Goal: Information Seeking & Learning: Learn about a topic

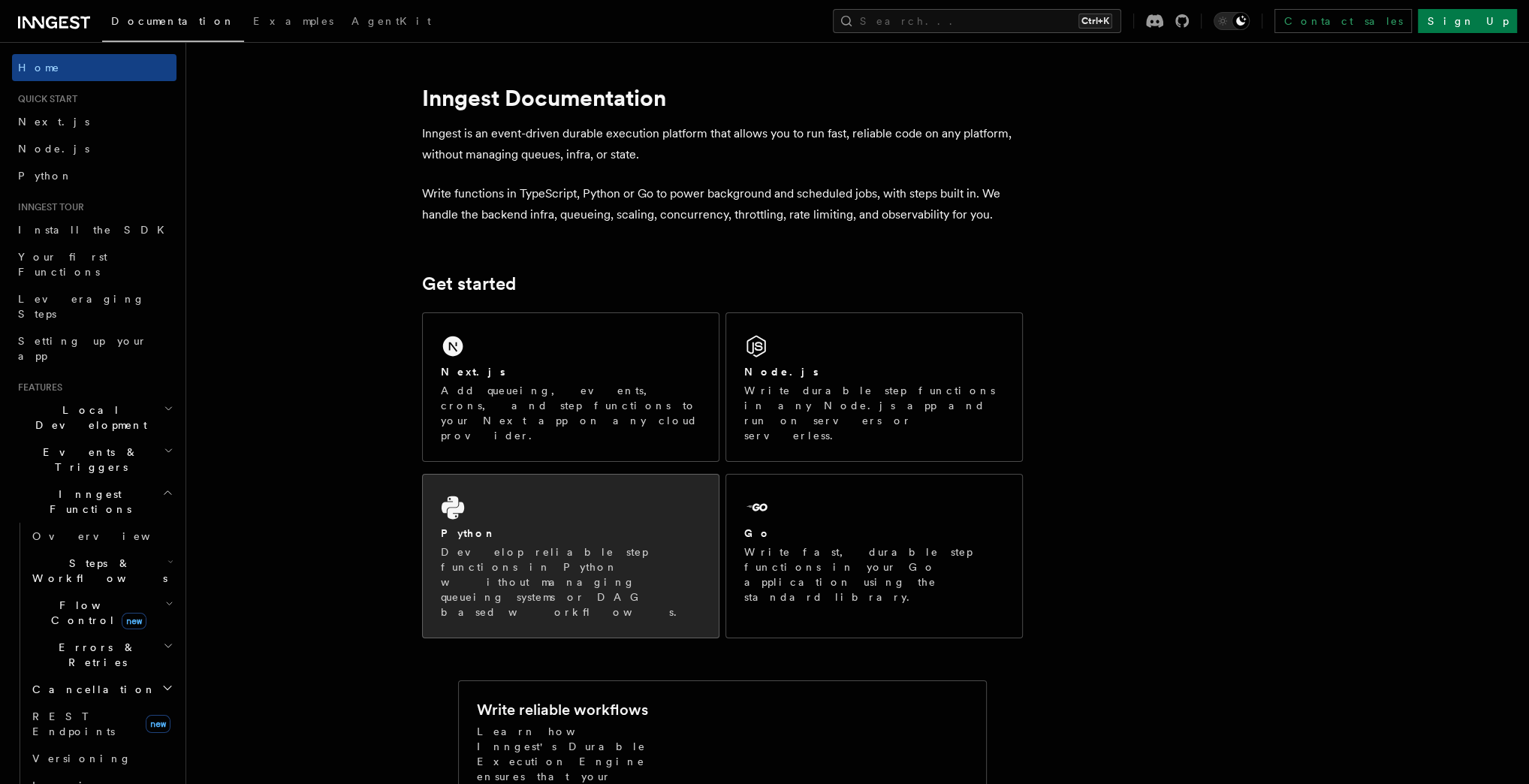
click at [458, 526] on div "Python Develop reliable step functions in Python without managing queueing syst…" at bounding box center [571, 573] width 260 height 94
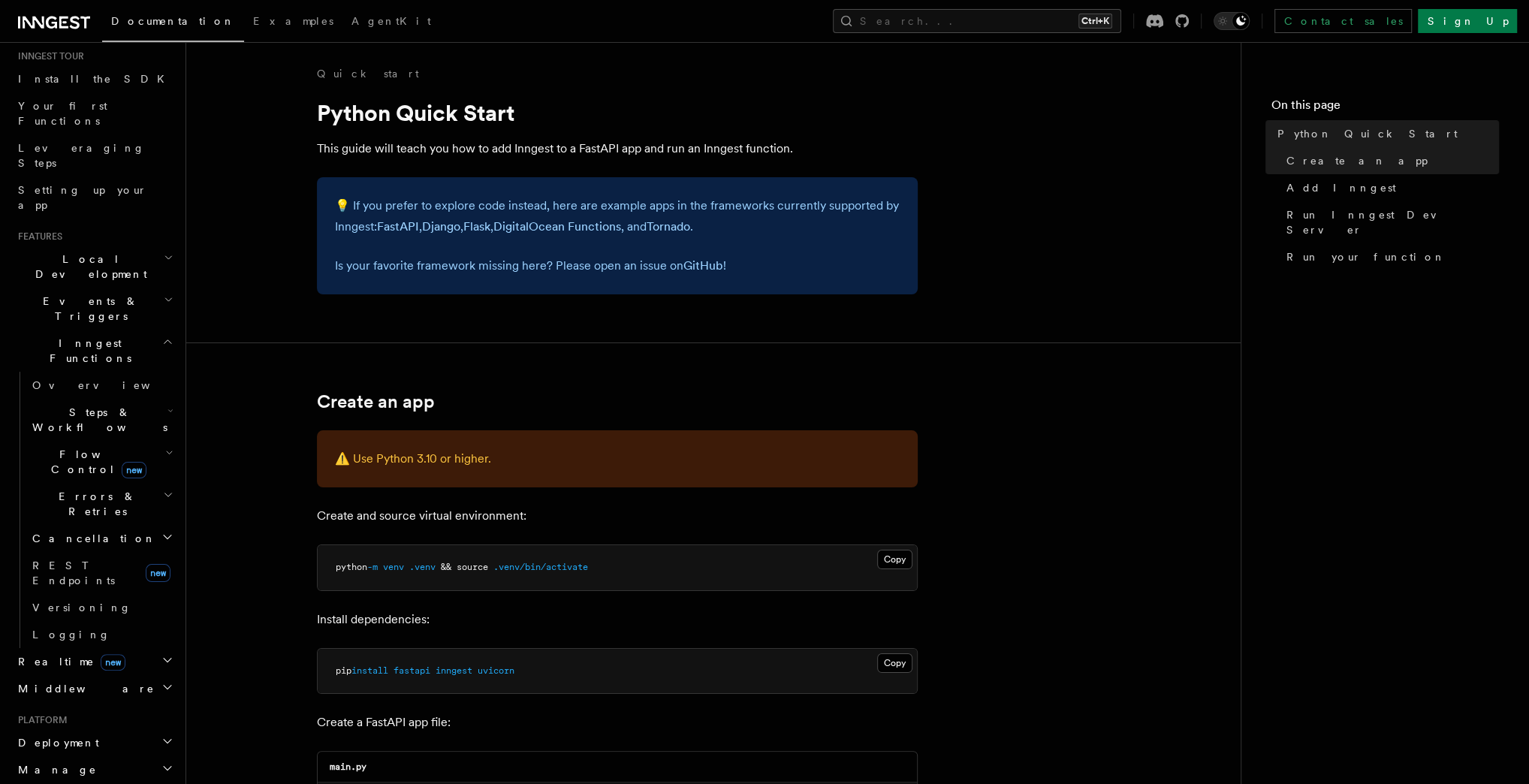
scroll to position [180, 0]
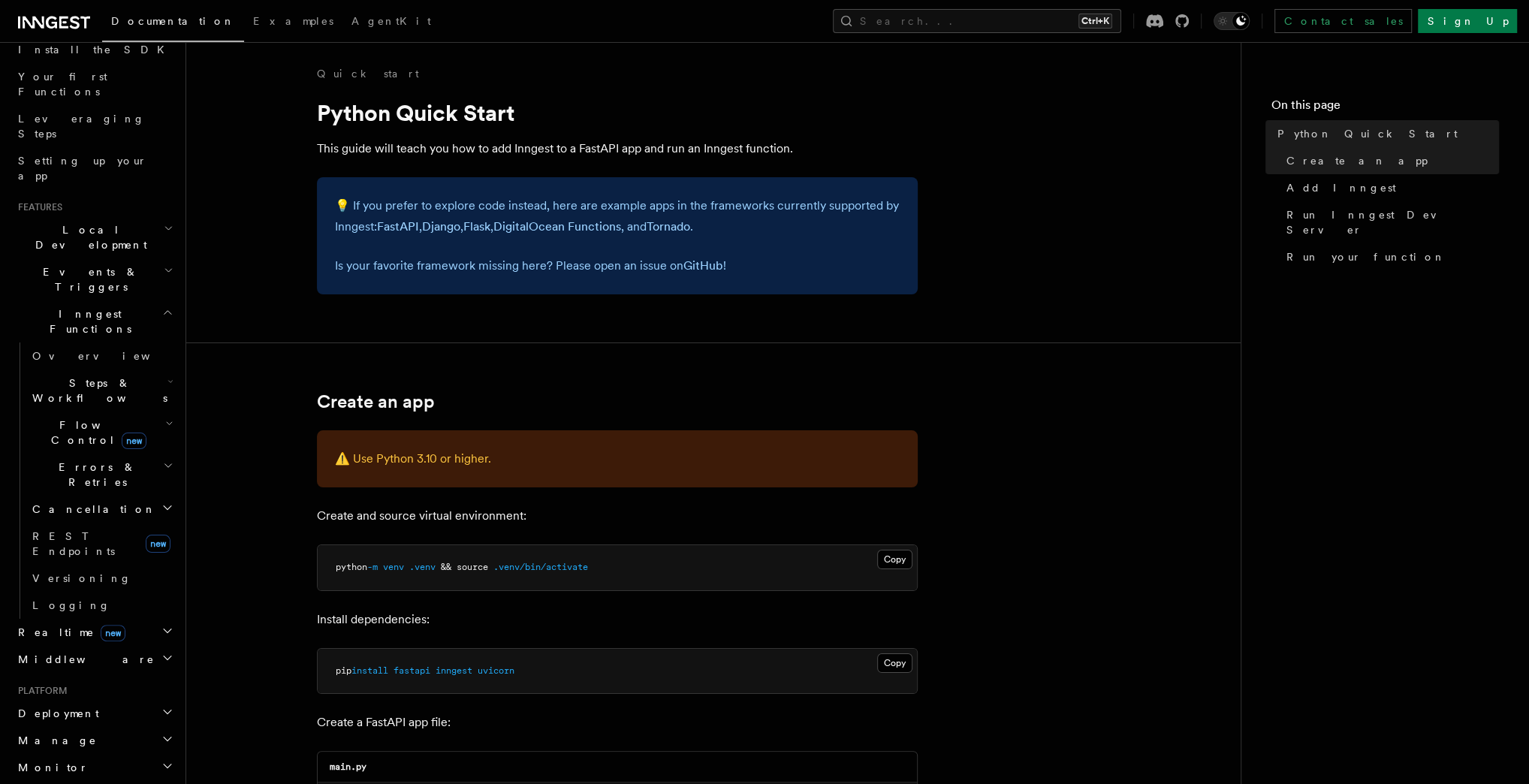
click at [51, 264] on span "Events & Triggers" at bounding box center [88, 279] width 151 height 30
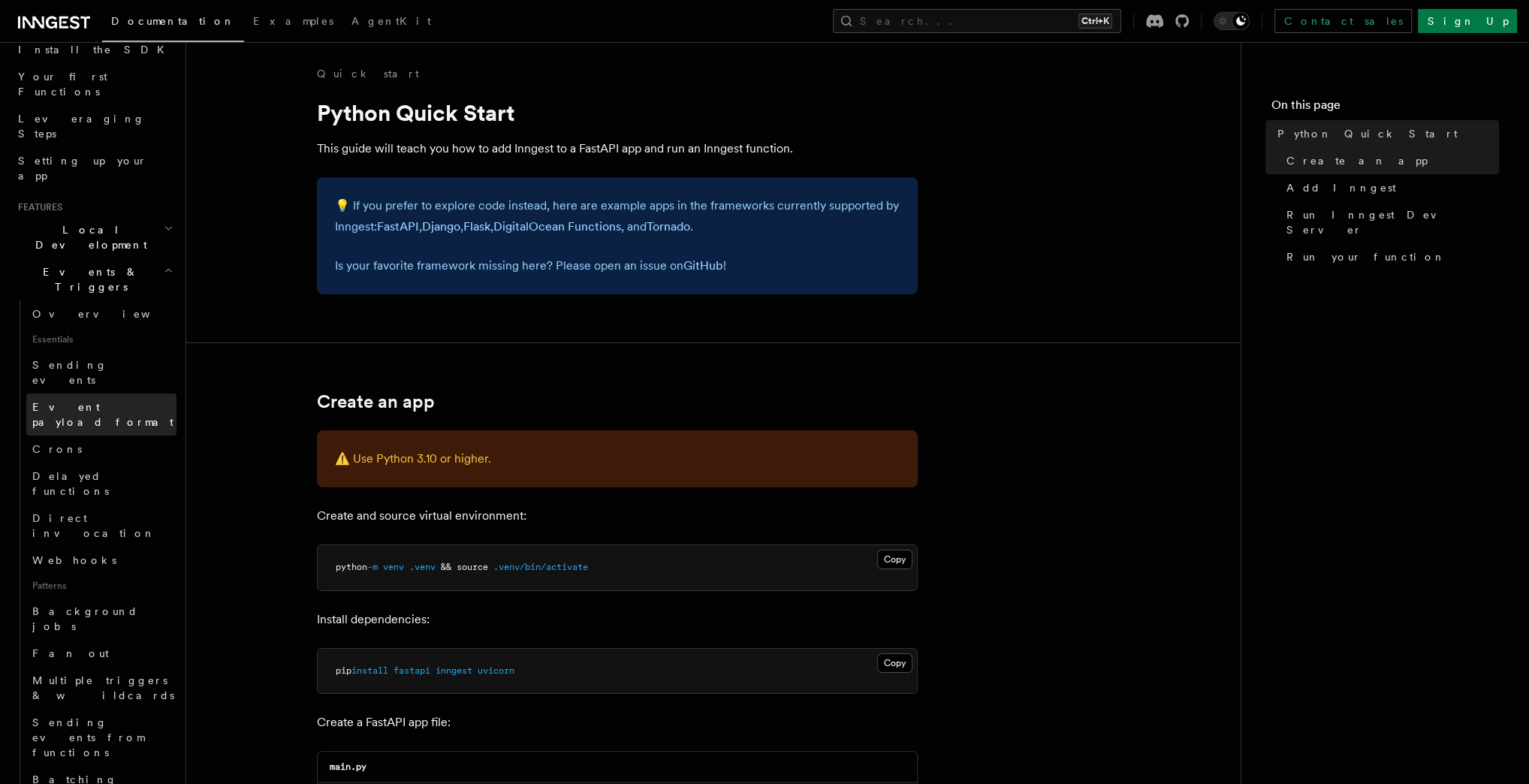
click at [81, 401] on span "Event payload format" at bounding box center [103, 414] width 142 height 27
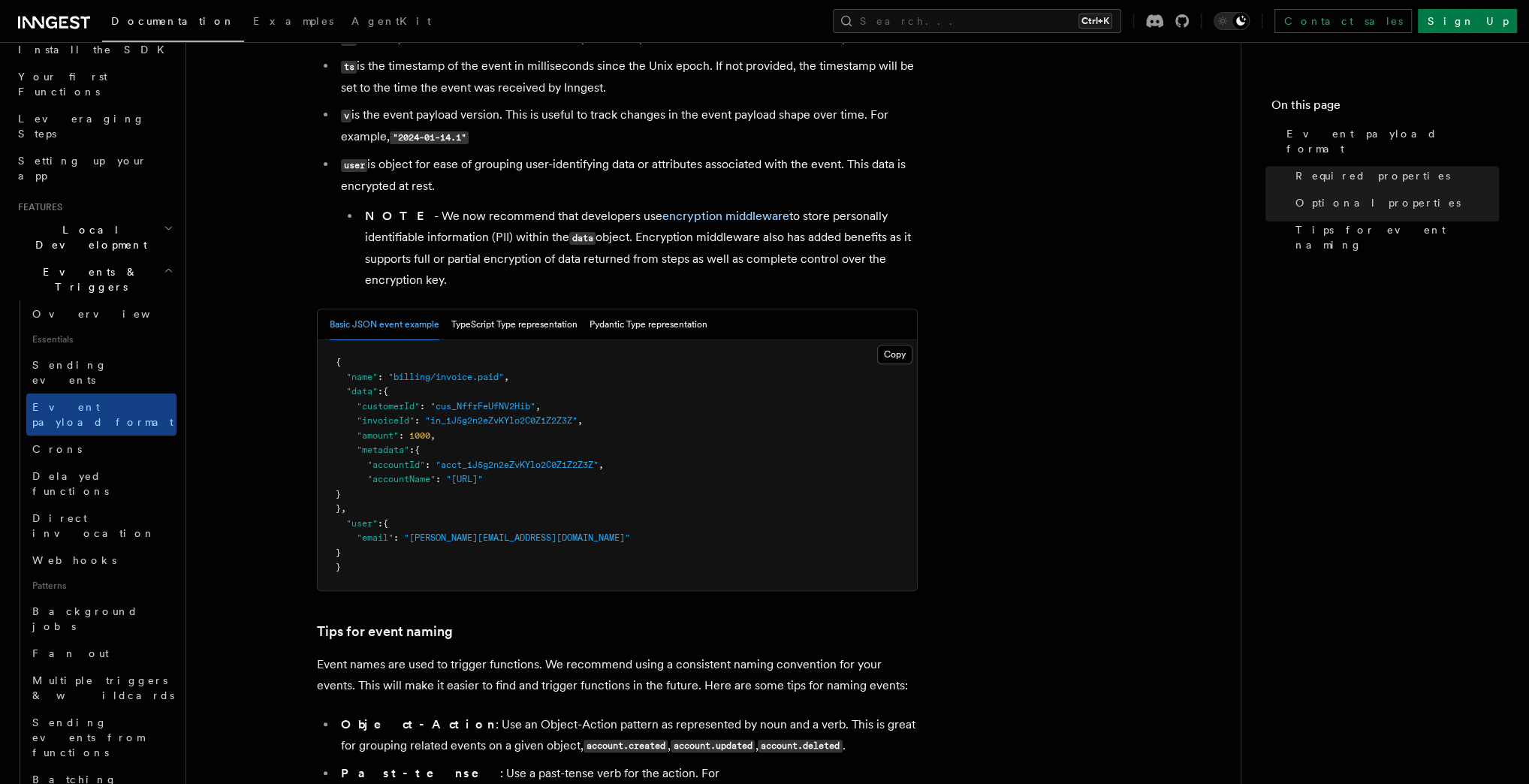
scroll to position [420, 0]
click at [639, 330] on button "Pydantic Type representation" at bounding box center [648, 322] width 118 height 30
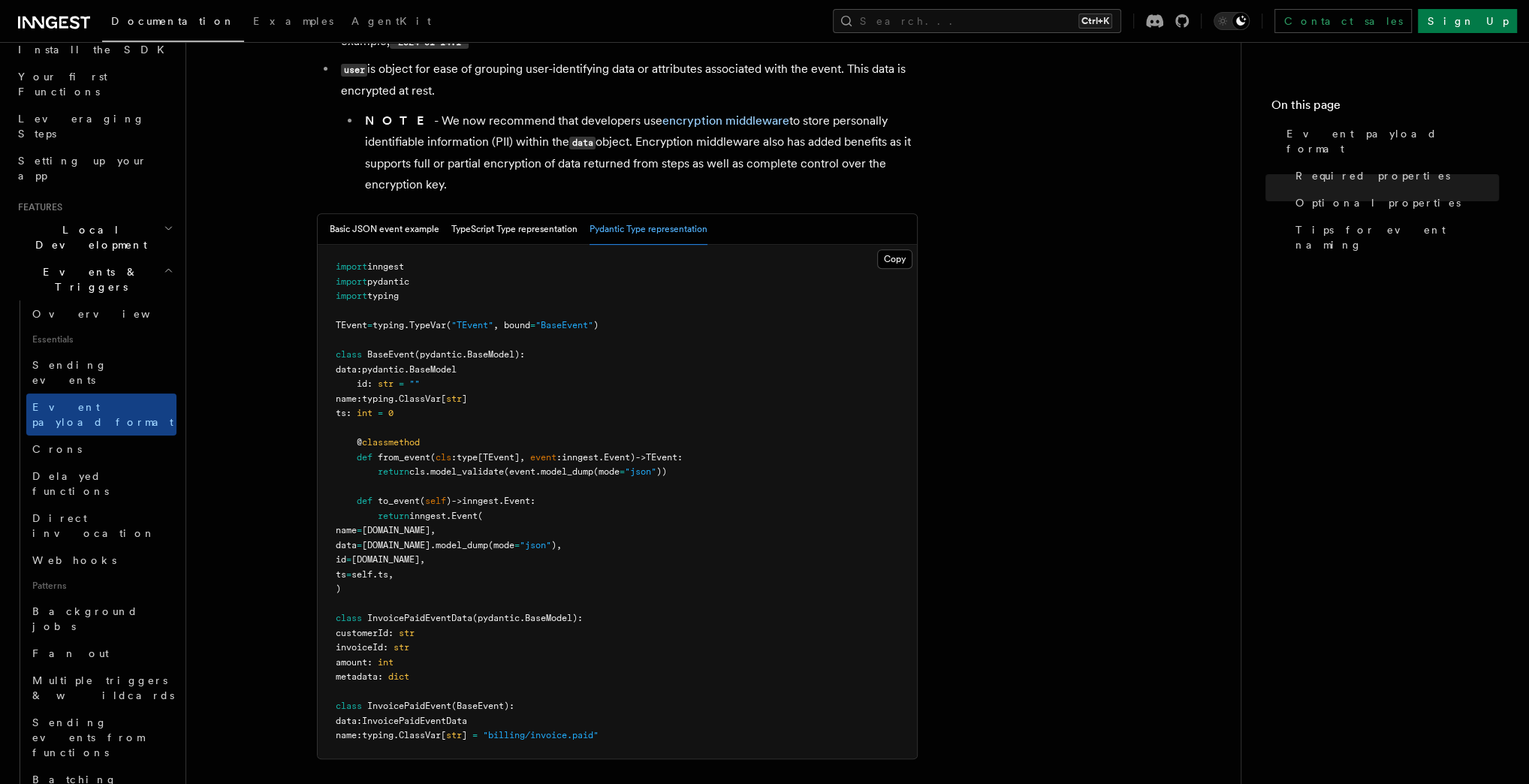
scroll to position [573, 0]
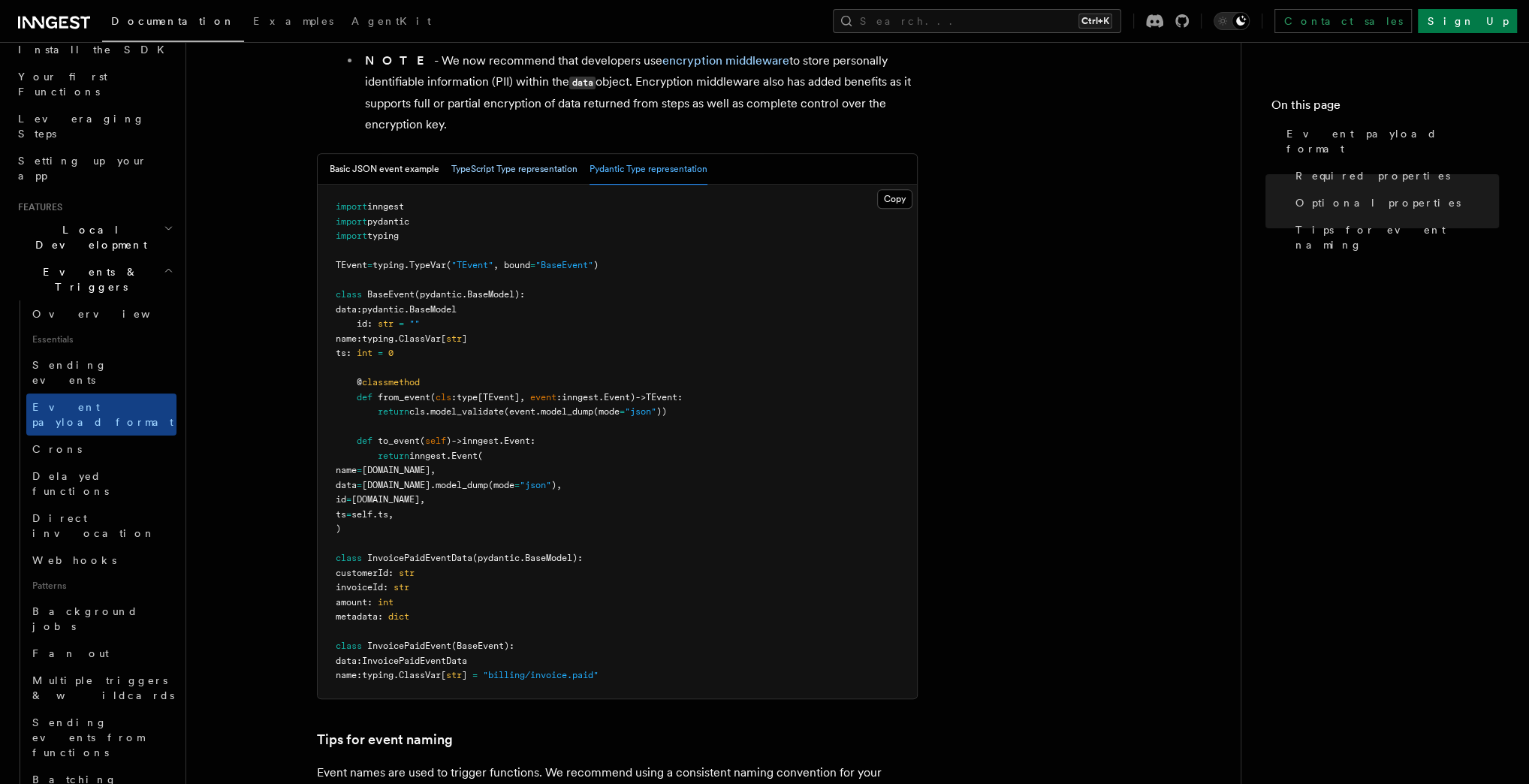
click at [491, 180] on button "TypeScript Type representation" at bounding box center [514, 169] width 126 height 30
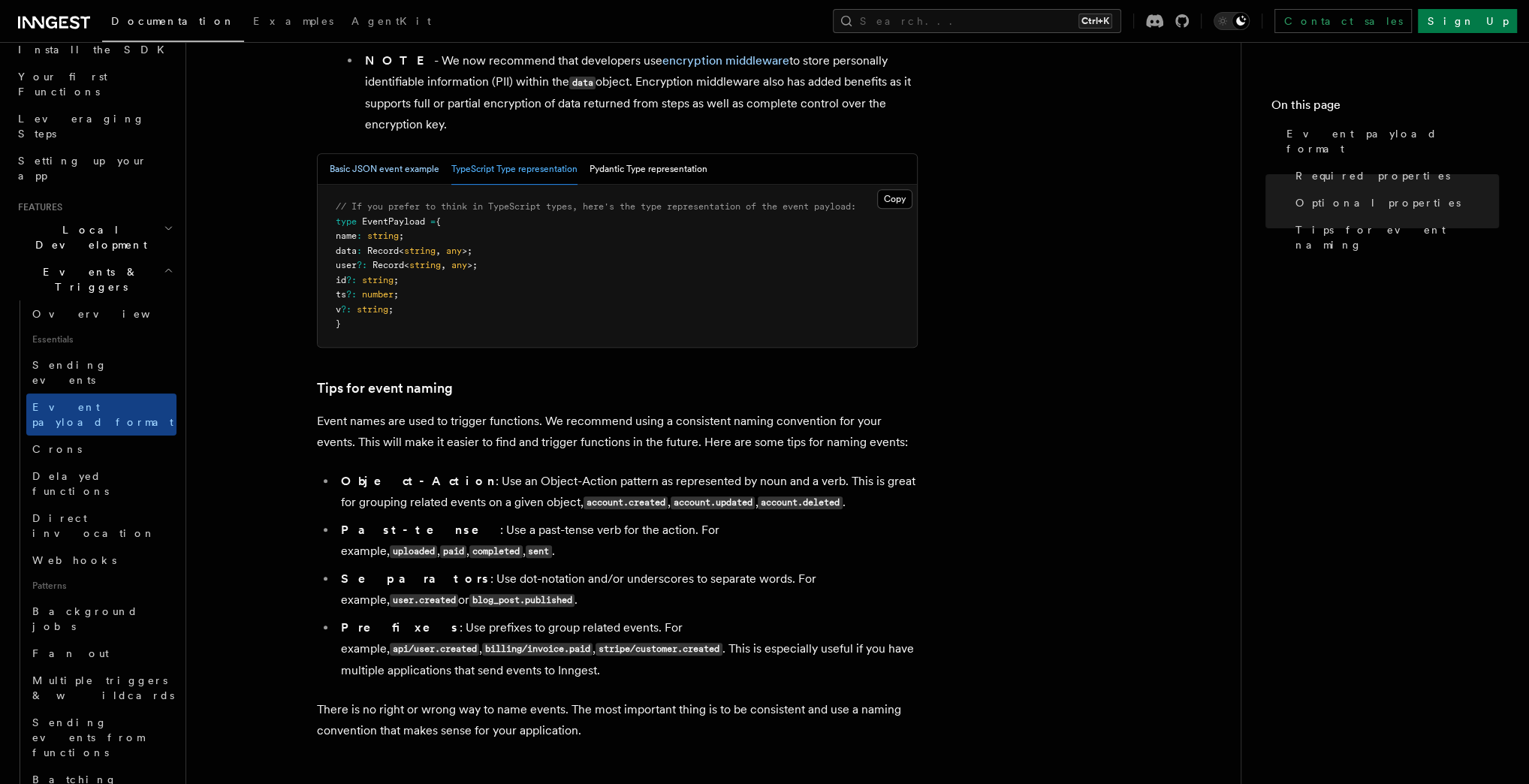
click at [385, 175] on button "Basic JSON event example" at bounding box center [384, 169] width 109 height 30
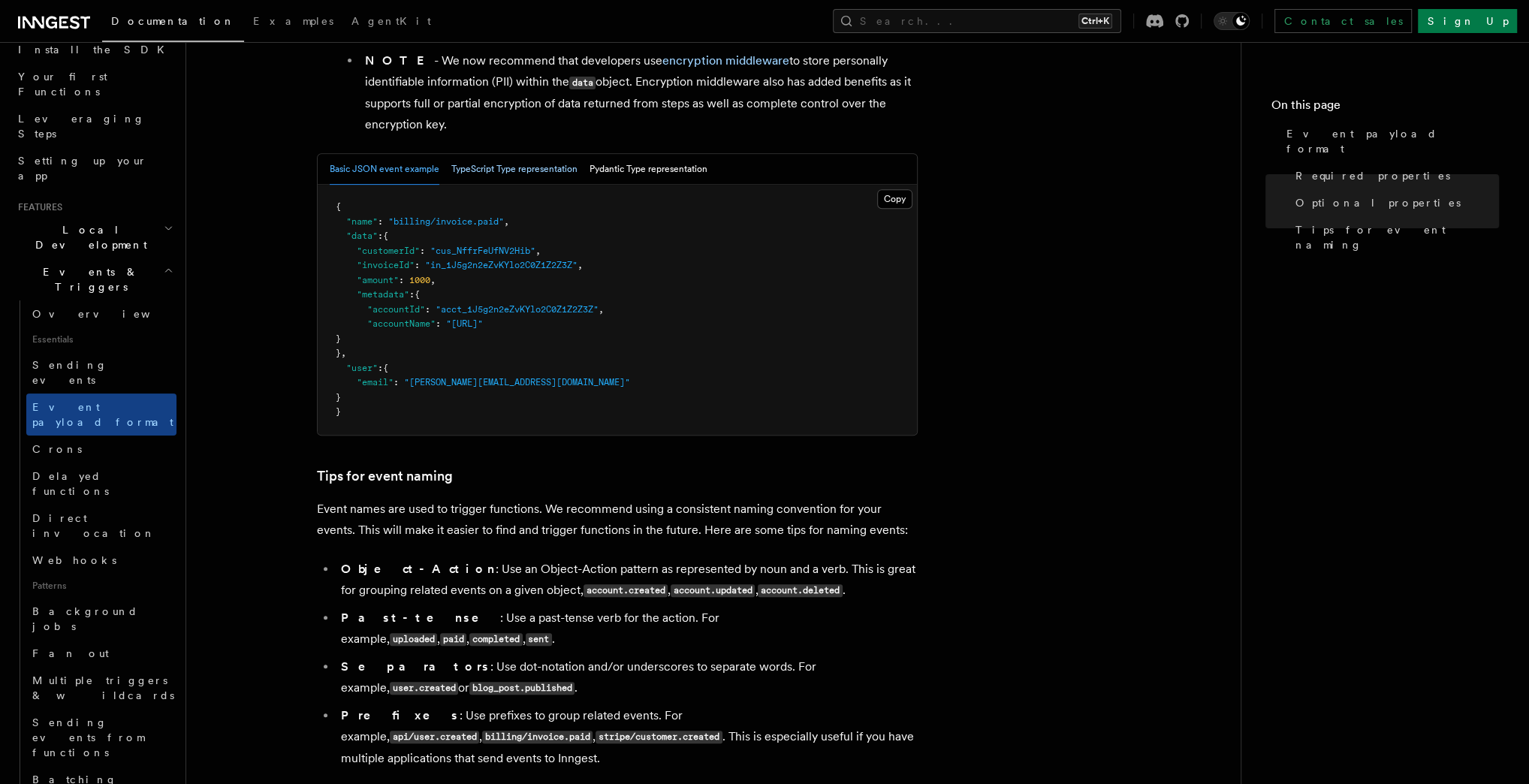
click at [517, 181] on button "TypeScript Type representation" at bounding box center [514, 169] width 126 height 30
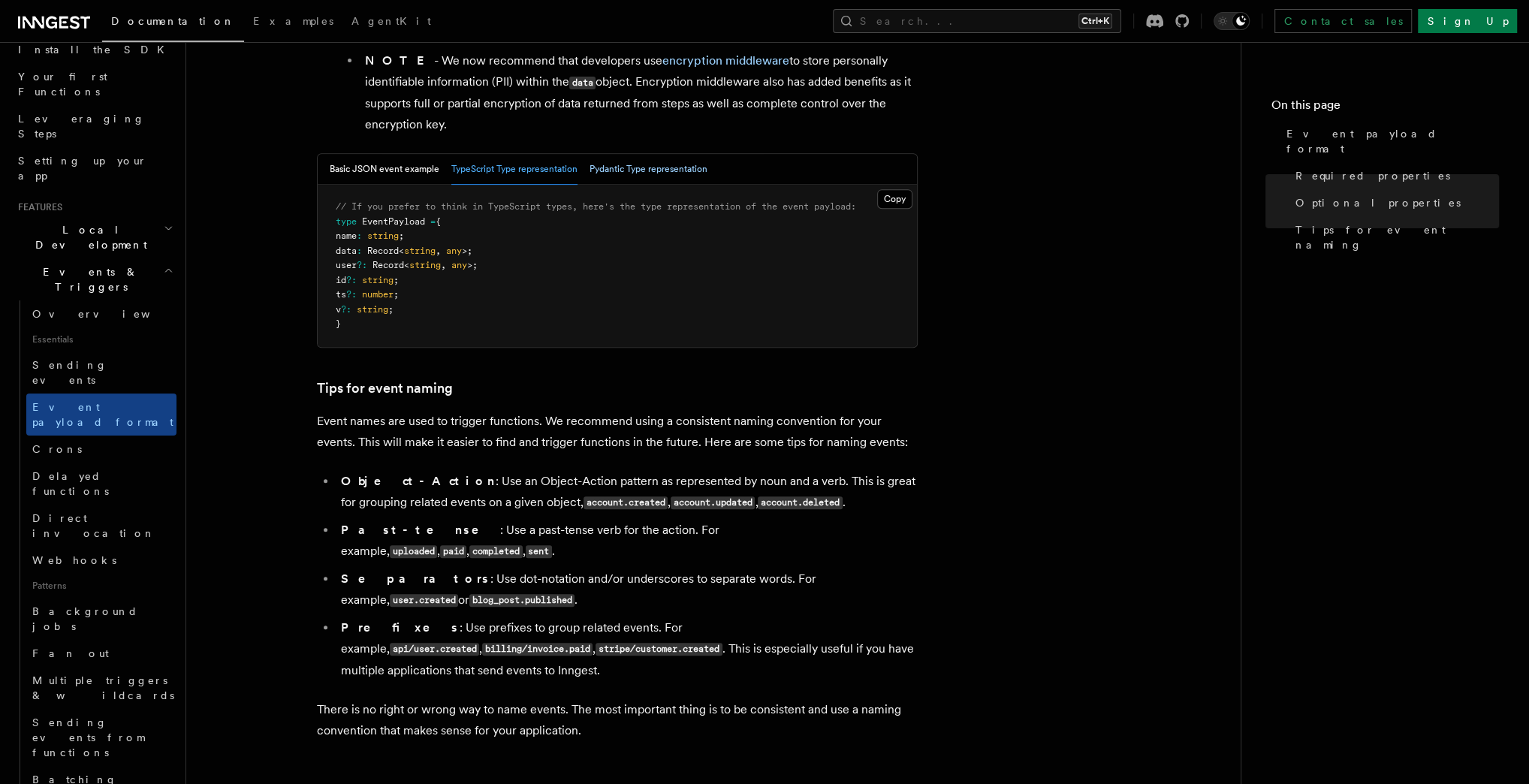
click at [645, 175] on button "Pydantic Type representation" at bounding box center [648, 169] width 118 height 30
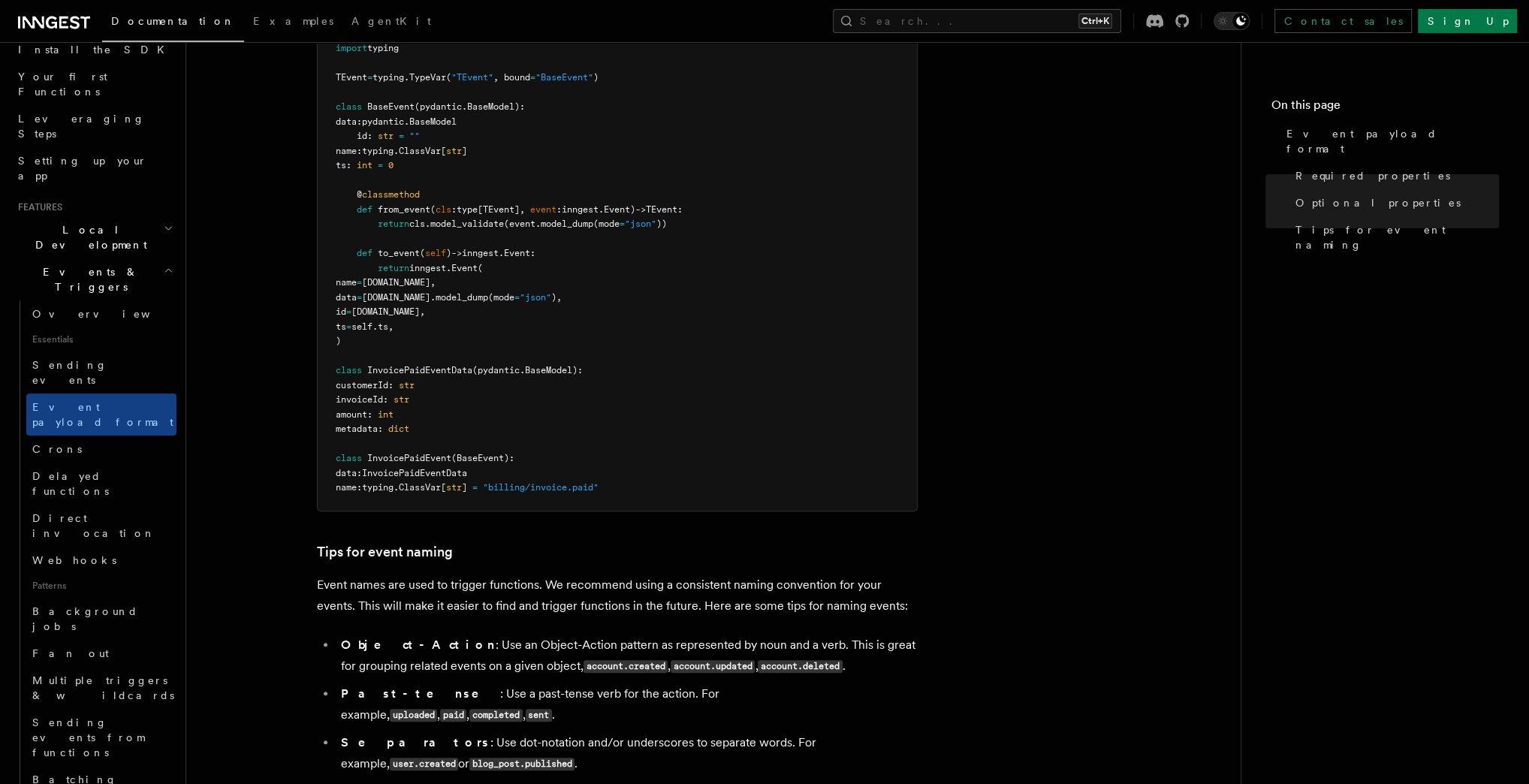
scroll to position [754, 0]
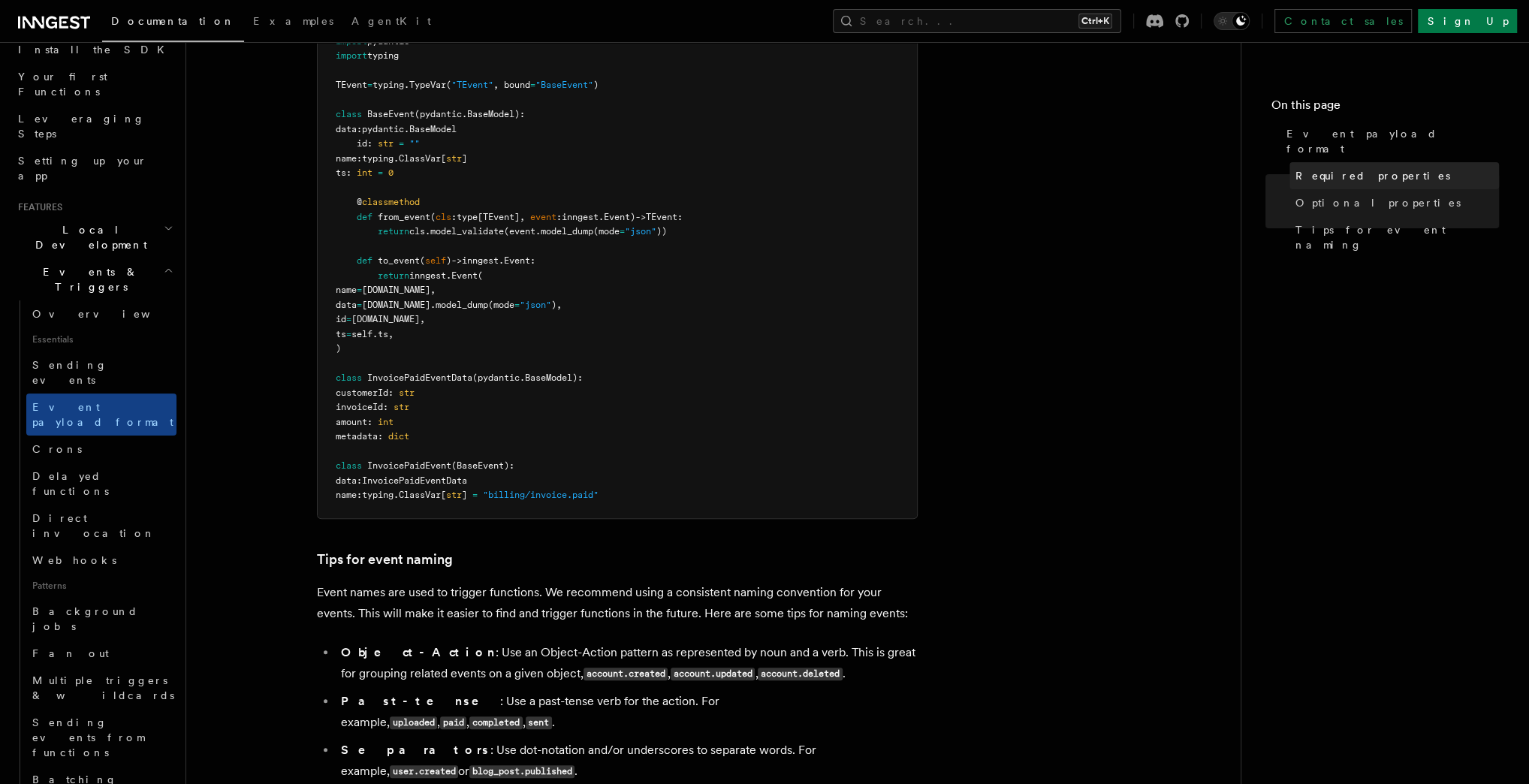
click at [1322, 168] on span "Required properties" at bounding box center [1373, 175] width 155 height 15
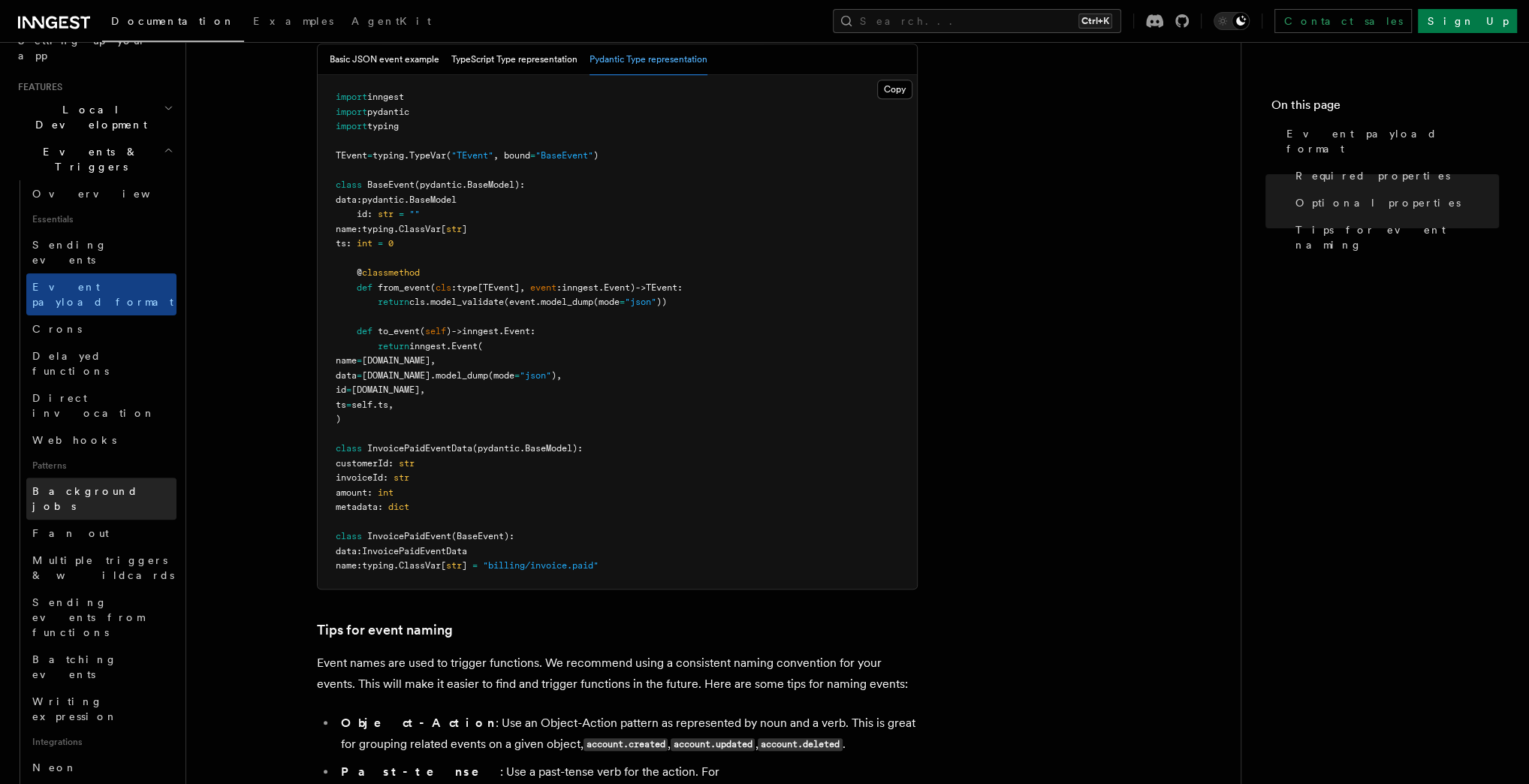
scroll to position [360, 0]
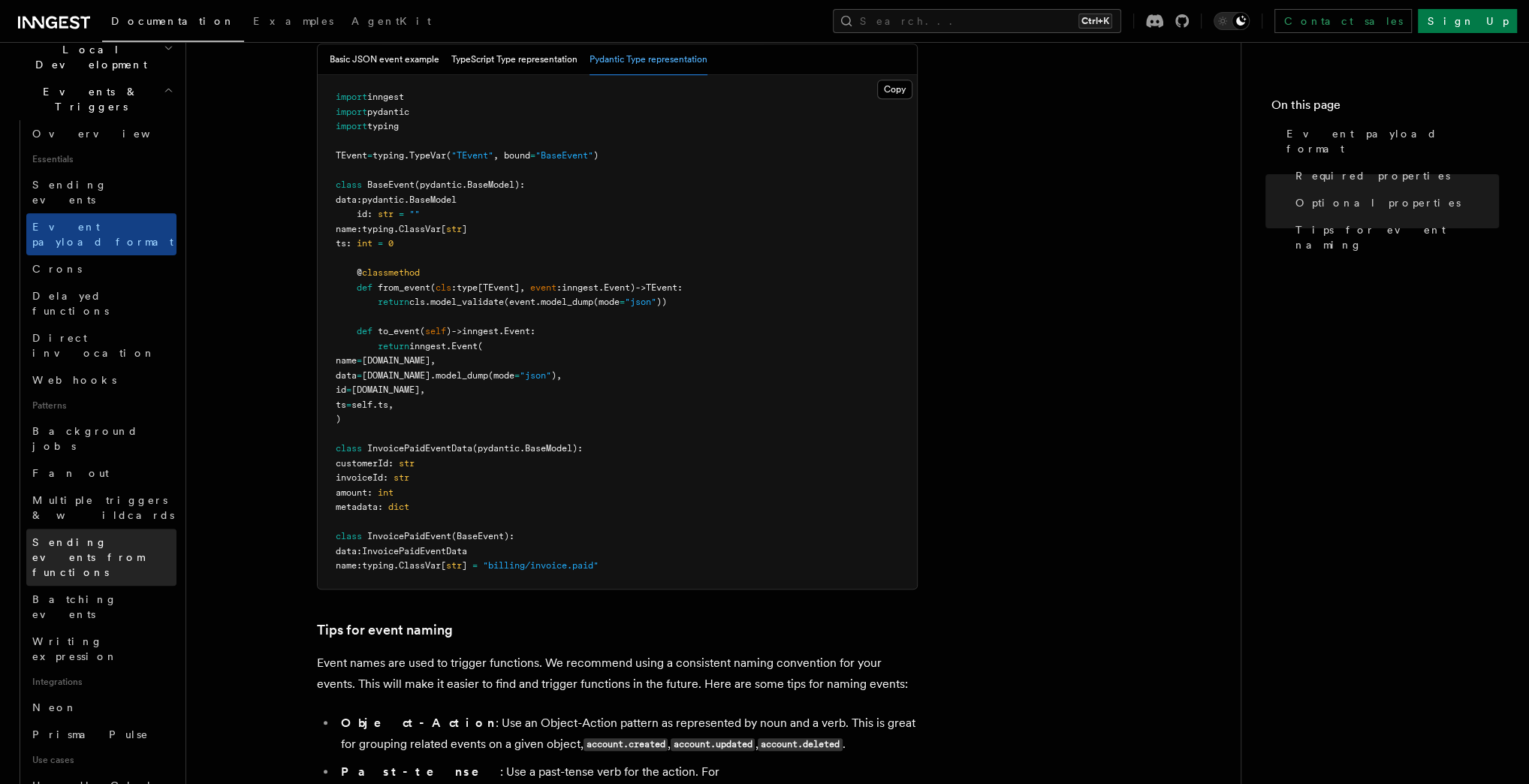
click at [56, 536] on span "Sending events from functions" at bounding box center [88, 556] width 112 height 42
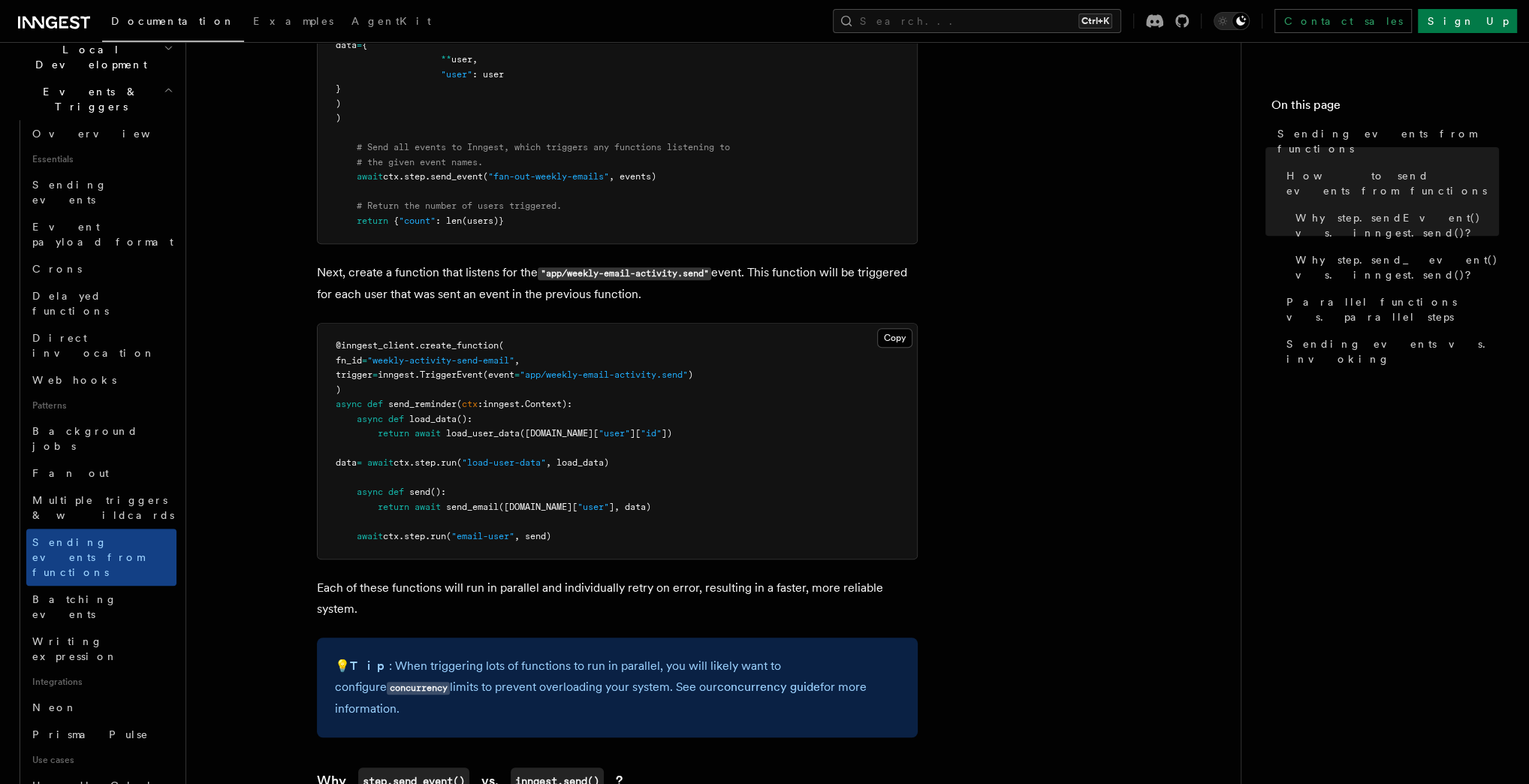
scroll to position [961, 0]
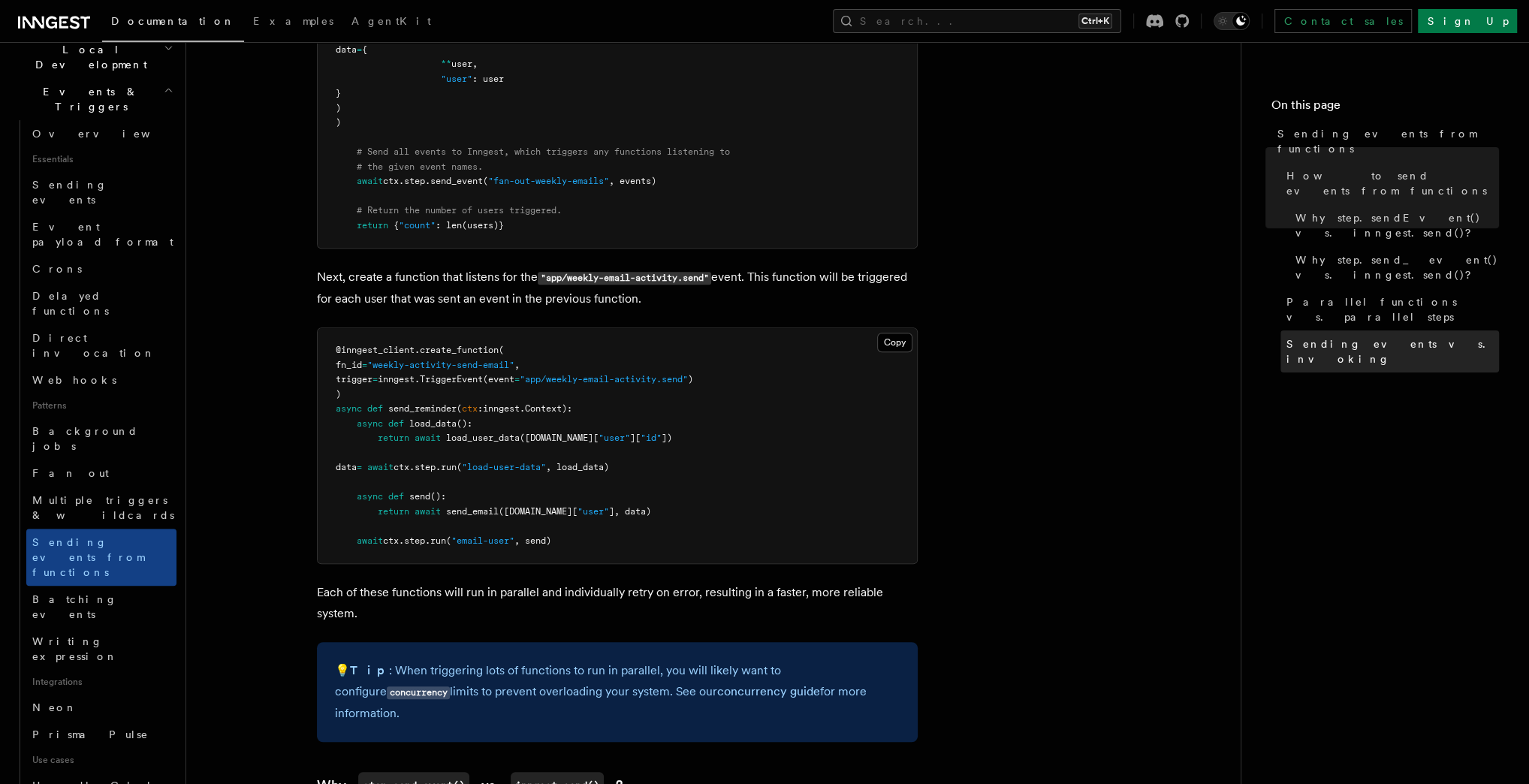
click at [1321, 336] on span "Sending events vs. invoking" at bounding box center [1392, 351] width 212 height 30
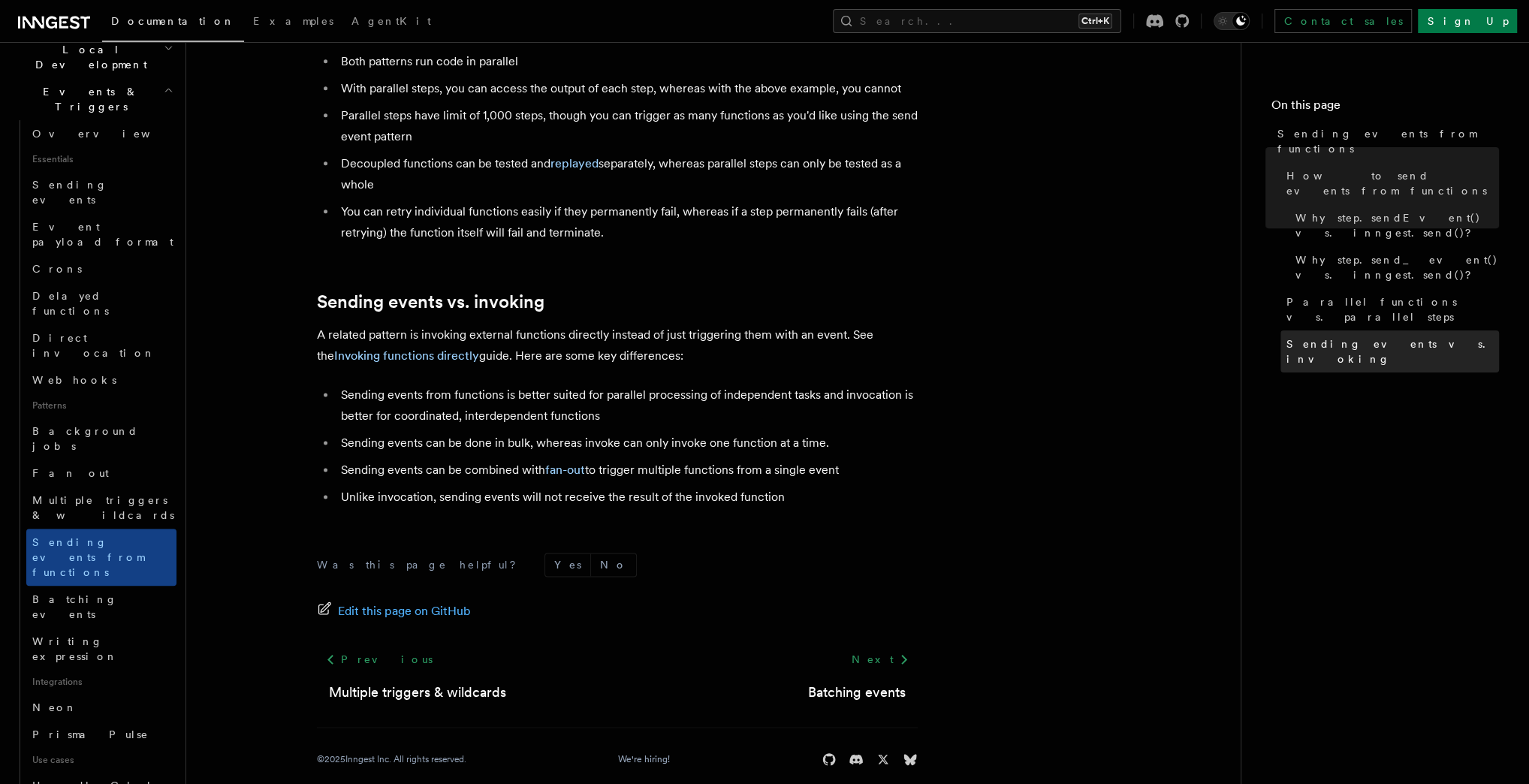
scroll to position [1905, 0]
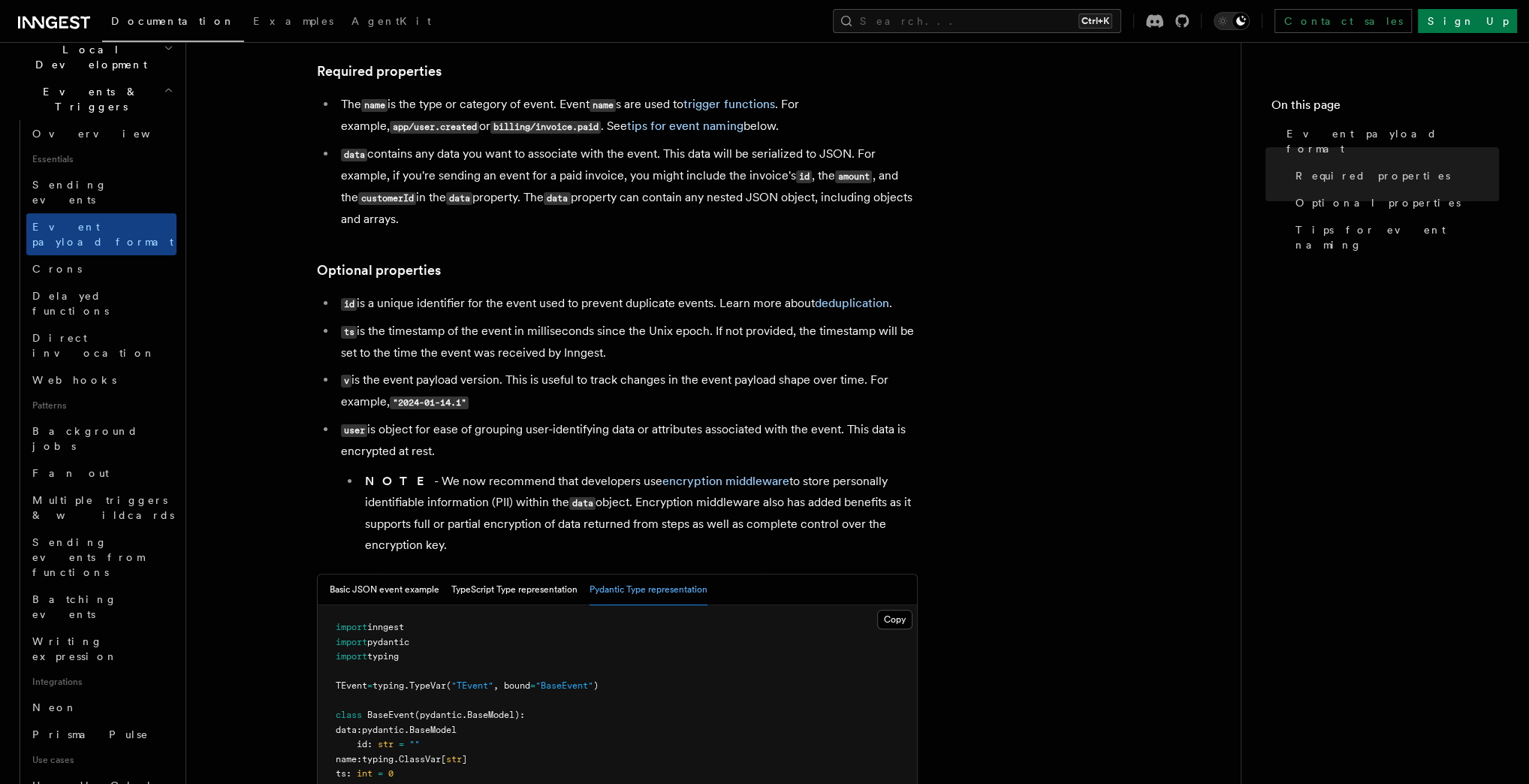
scroll to position [142, 0]
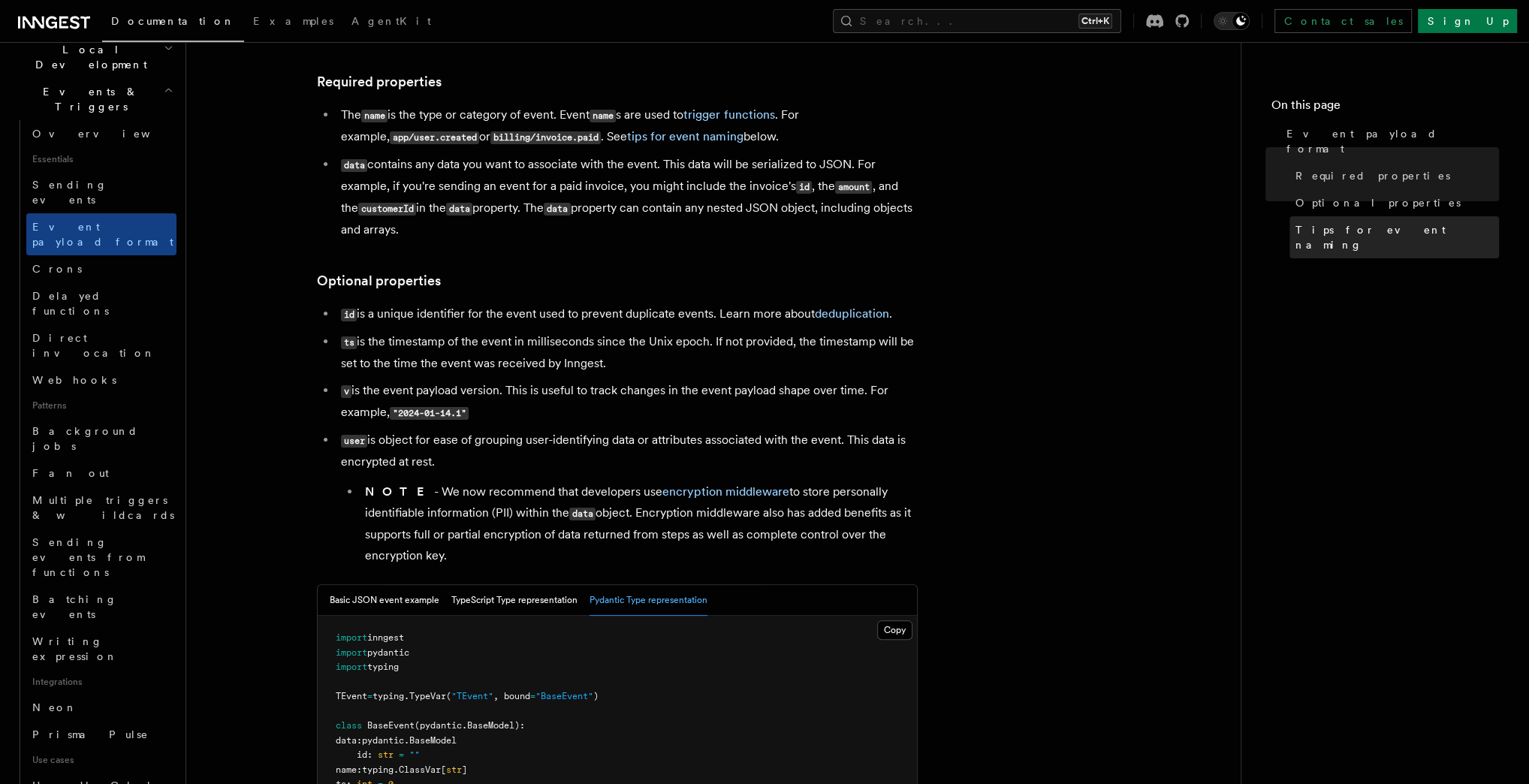
click at [1334, 222] on span "Tips for event naming" at bounding box center [1397, 237] width 203 height 30
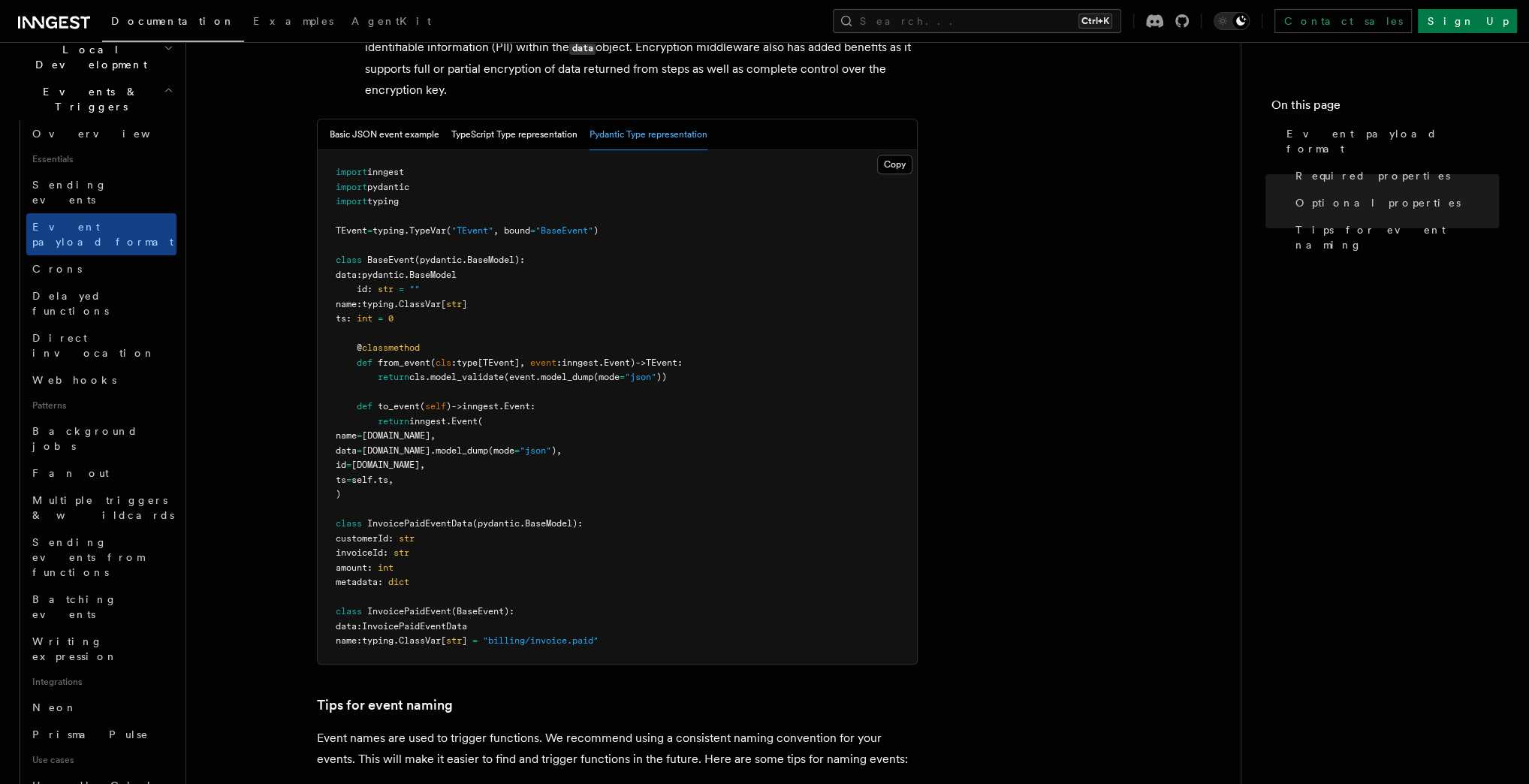
scroll to position [633, 0]
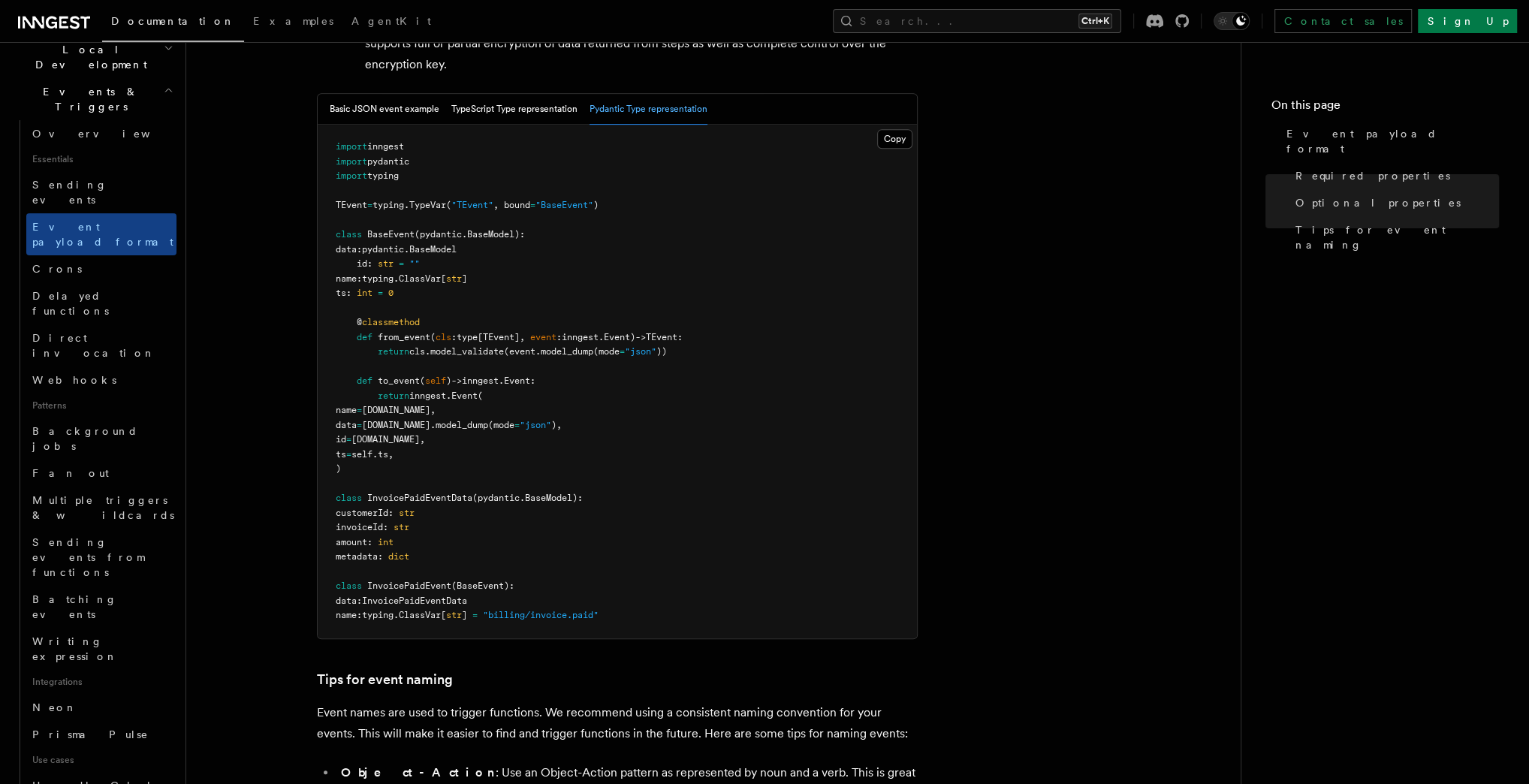
click at [398, 484] on pre "import inngest import pydantic import typing TEvent = typing . TypeVar ( "TEven…" at bounding box center [617, 381] width 599 height 513
drag, startPoint x: 398, startPoint y: 480, endPoint x: 250, endPoint y: 159, distance: 353.5
click at [250, 159] on article "Features Events & Triggers Event payload format The event payload is a JSON obj…" at bounding box center [713, 381] width 1006 height 1897
copy code "import inngest import pydantic import typing TEvent = typing . TypeVar ( "TEven…"
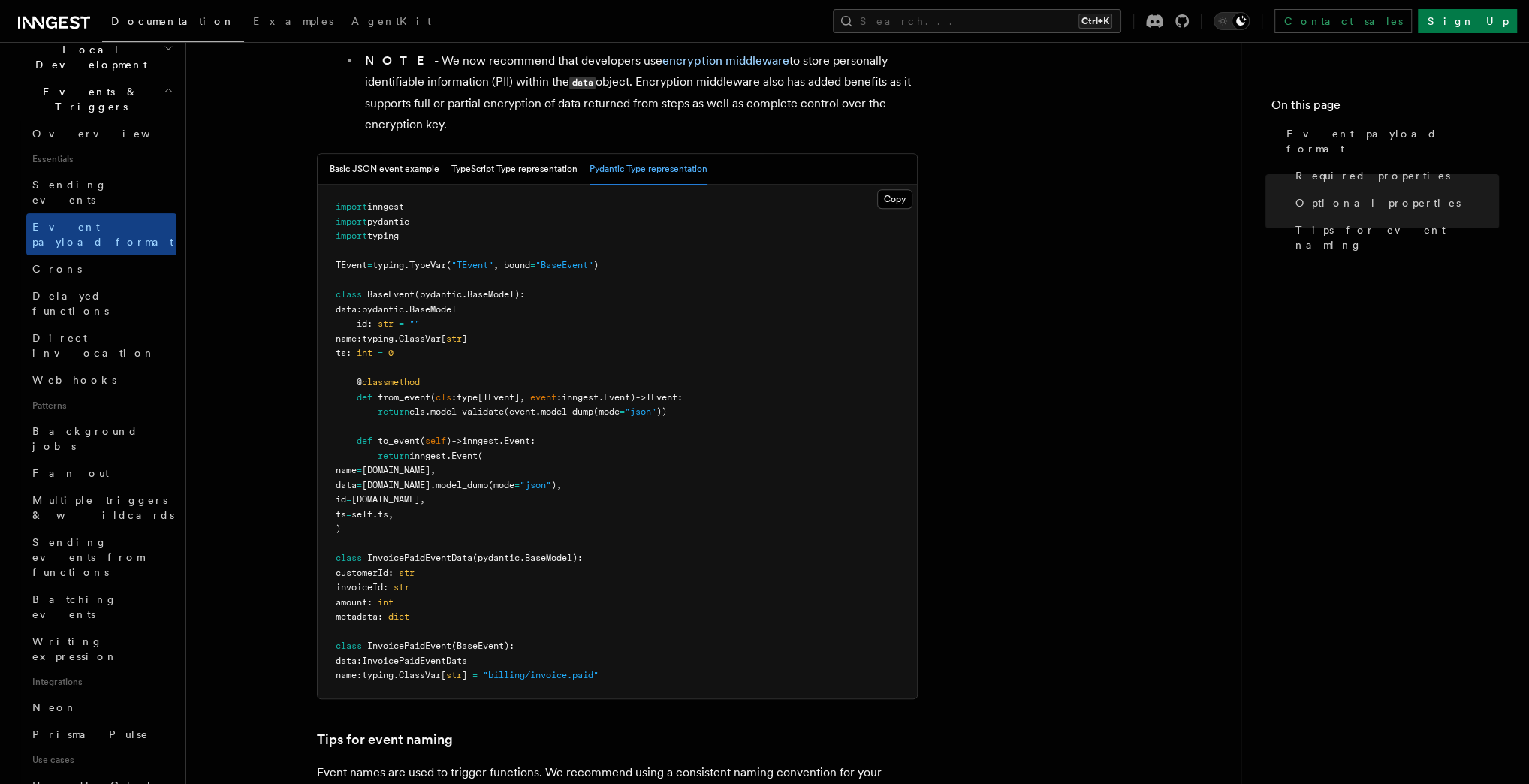
scroll to position [694, 0]
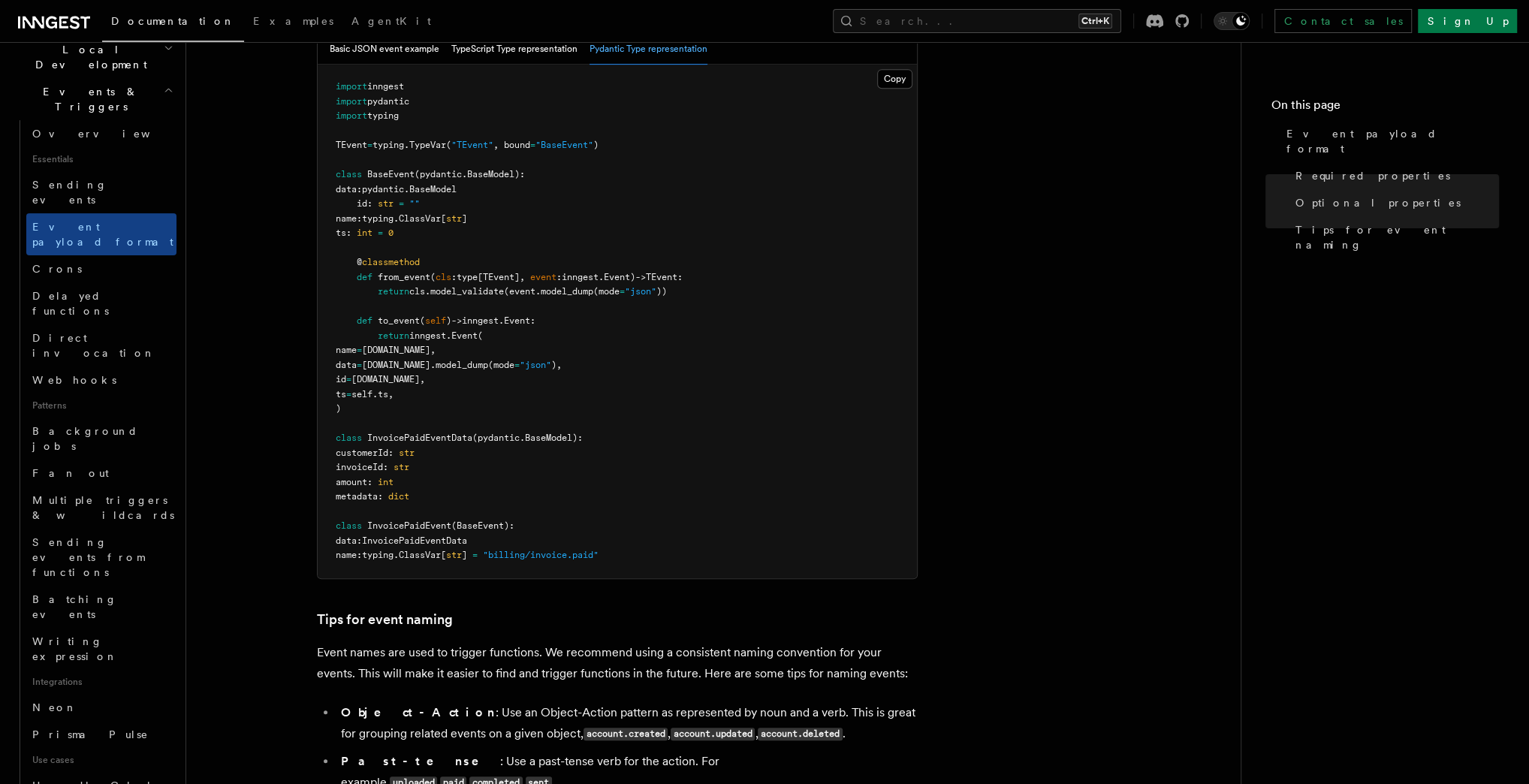
click at [530, 326] on span "Event:" at bounding box center [519, 320] width 31 height 11
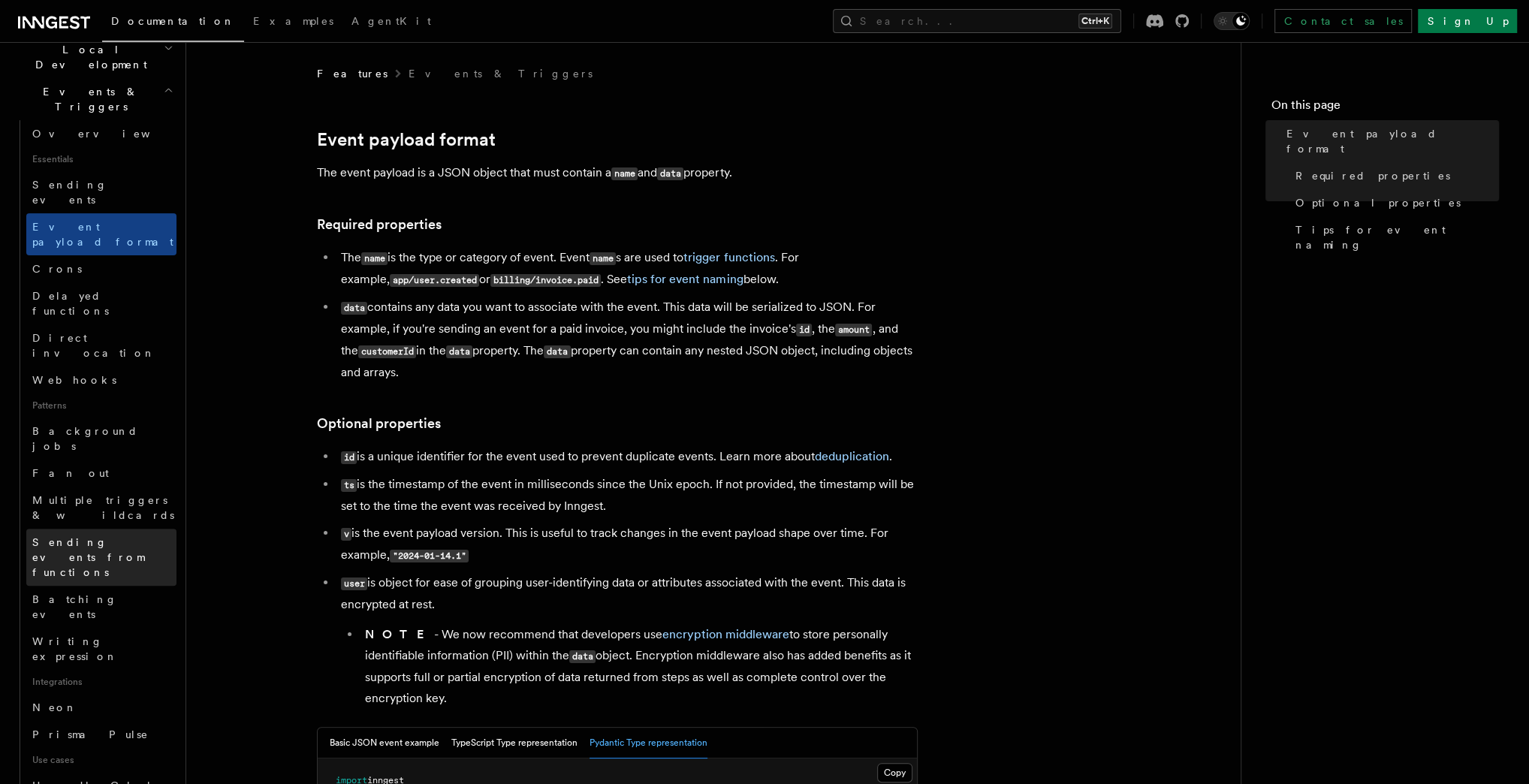
click at [60, 535] on span "Sending events from functions" at bounding box center [104, 557] width 144 height 45
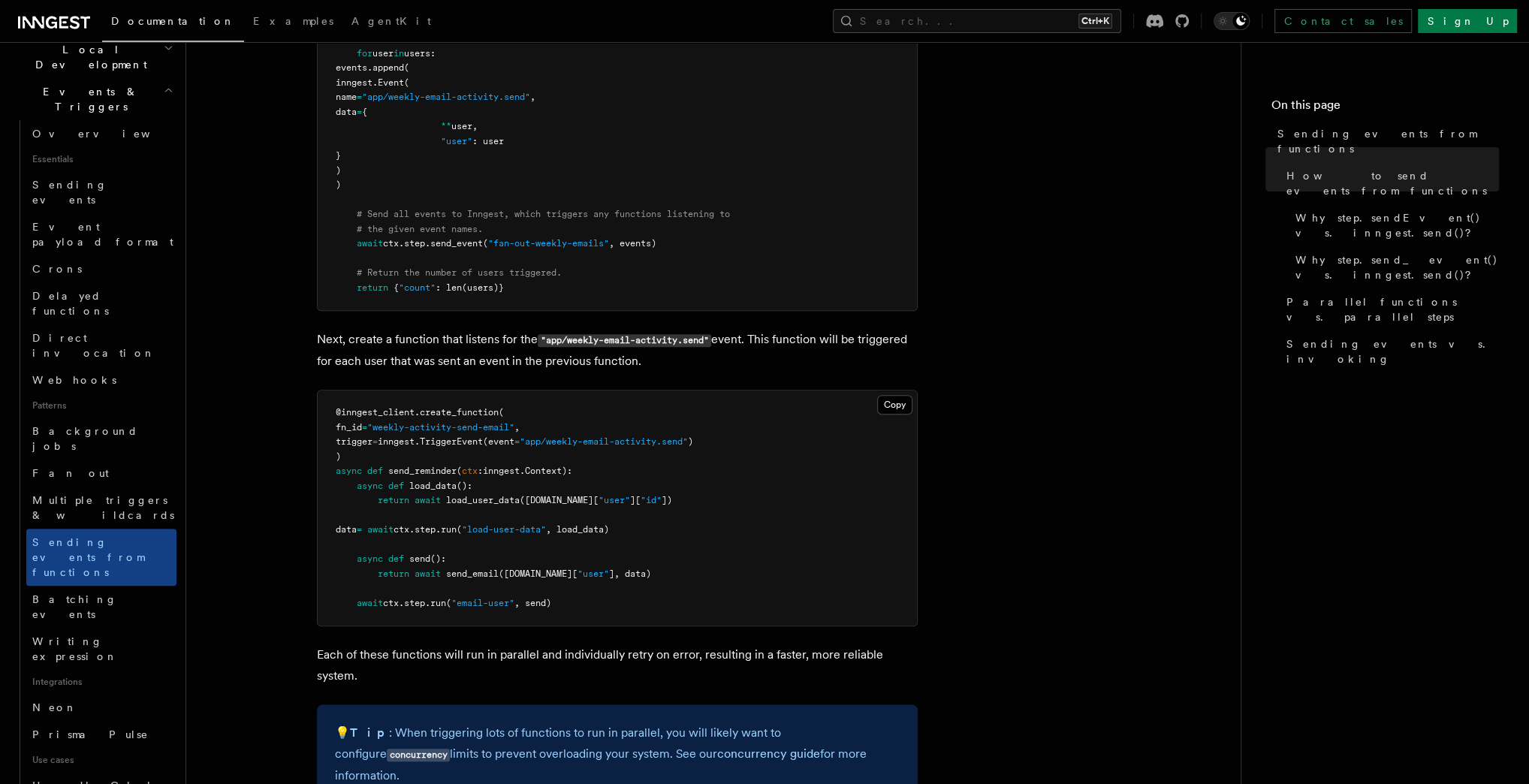
scroll to position [901, 0]
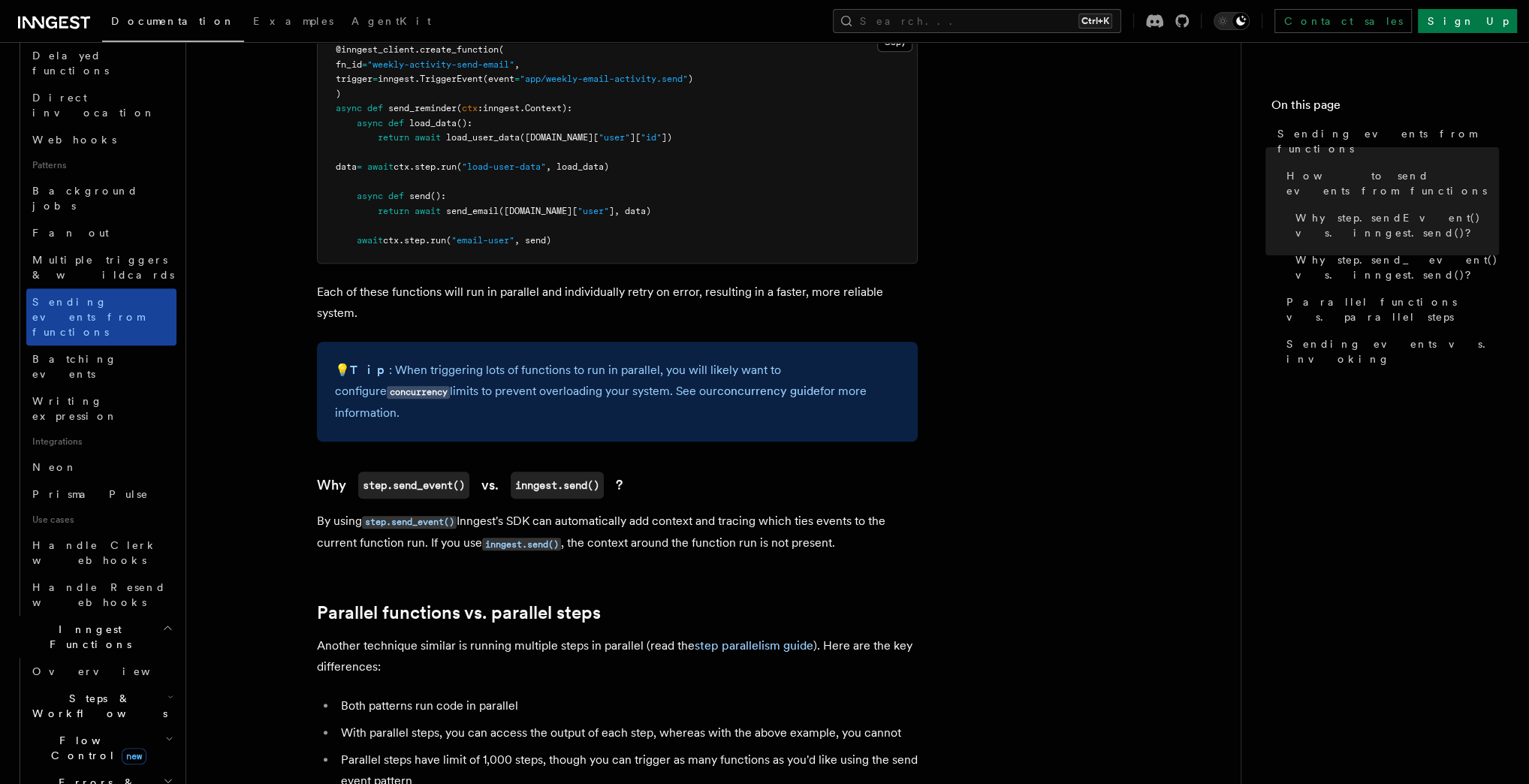
scroll to position [901, 0]
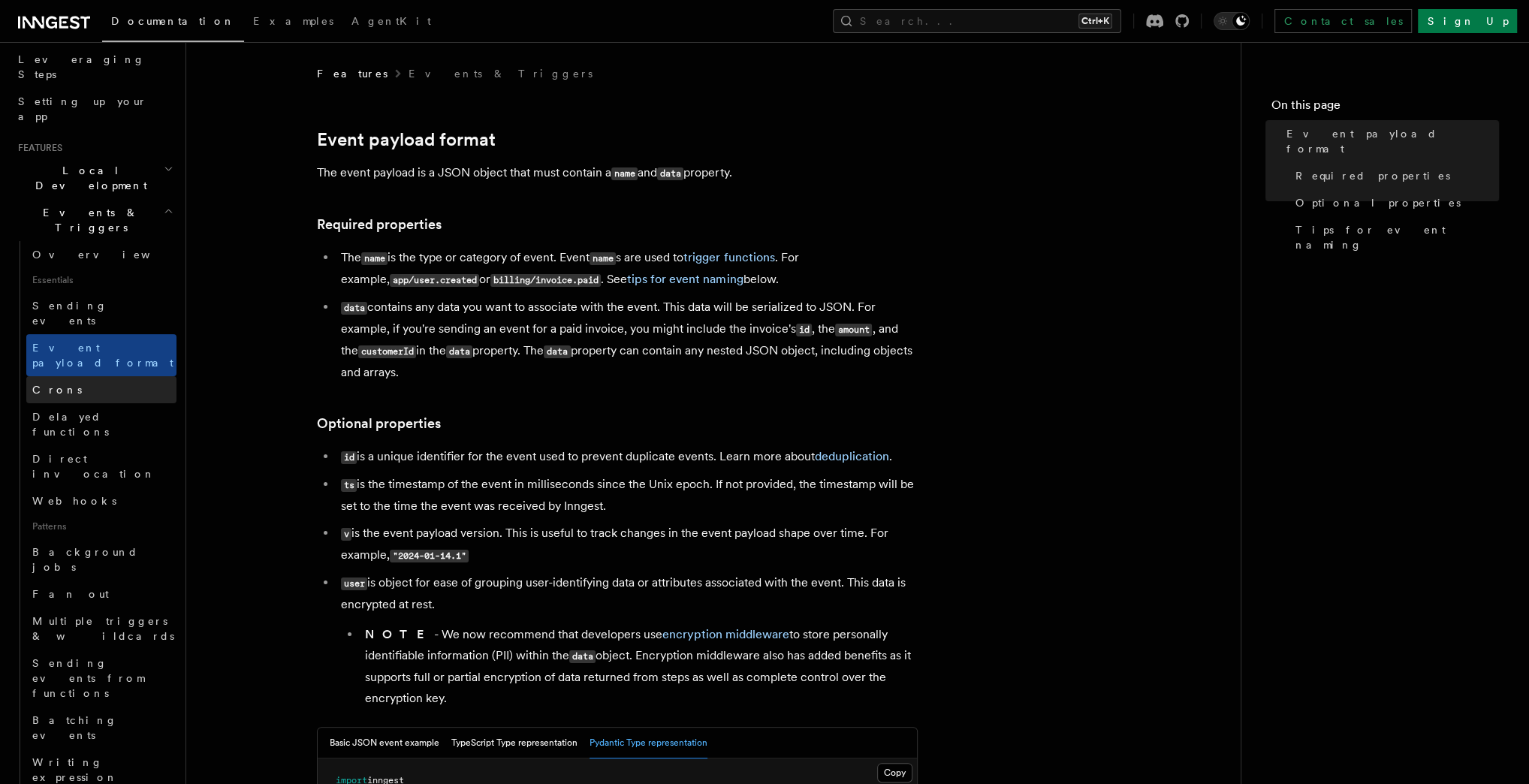
scroll to position [240, 0]
click at [66, 656] on span "Sending events from functions" at bounding box center [88, 676] width 112 height 42
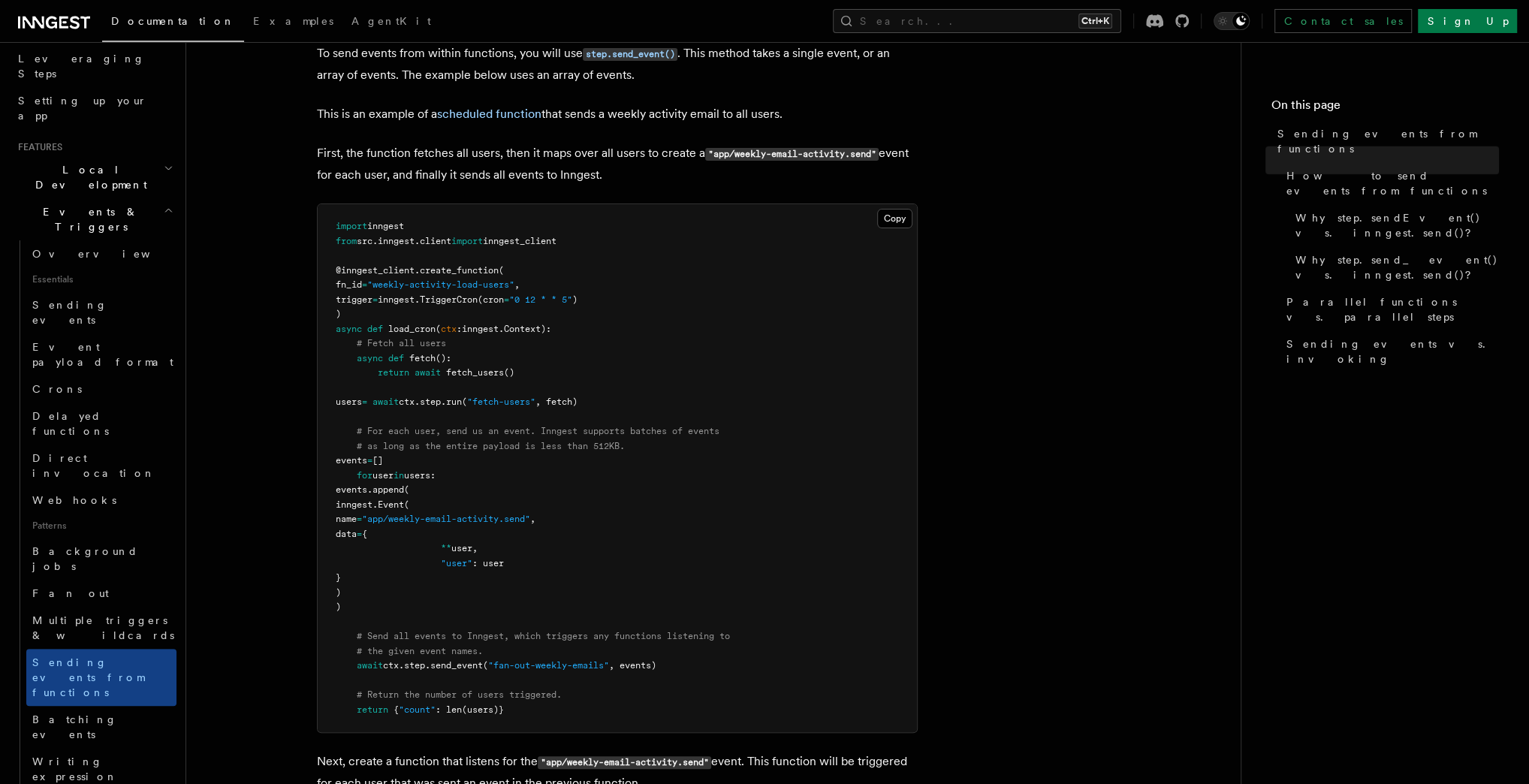
scroll to position [480, 0]
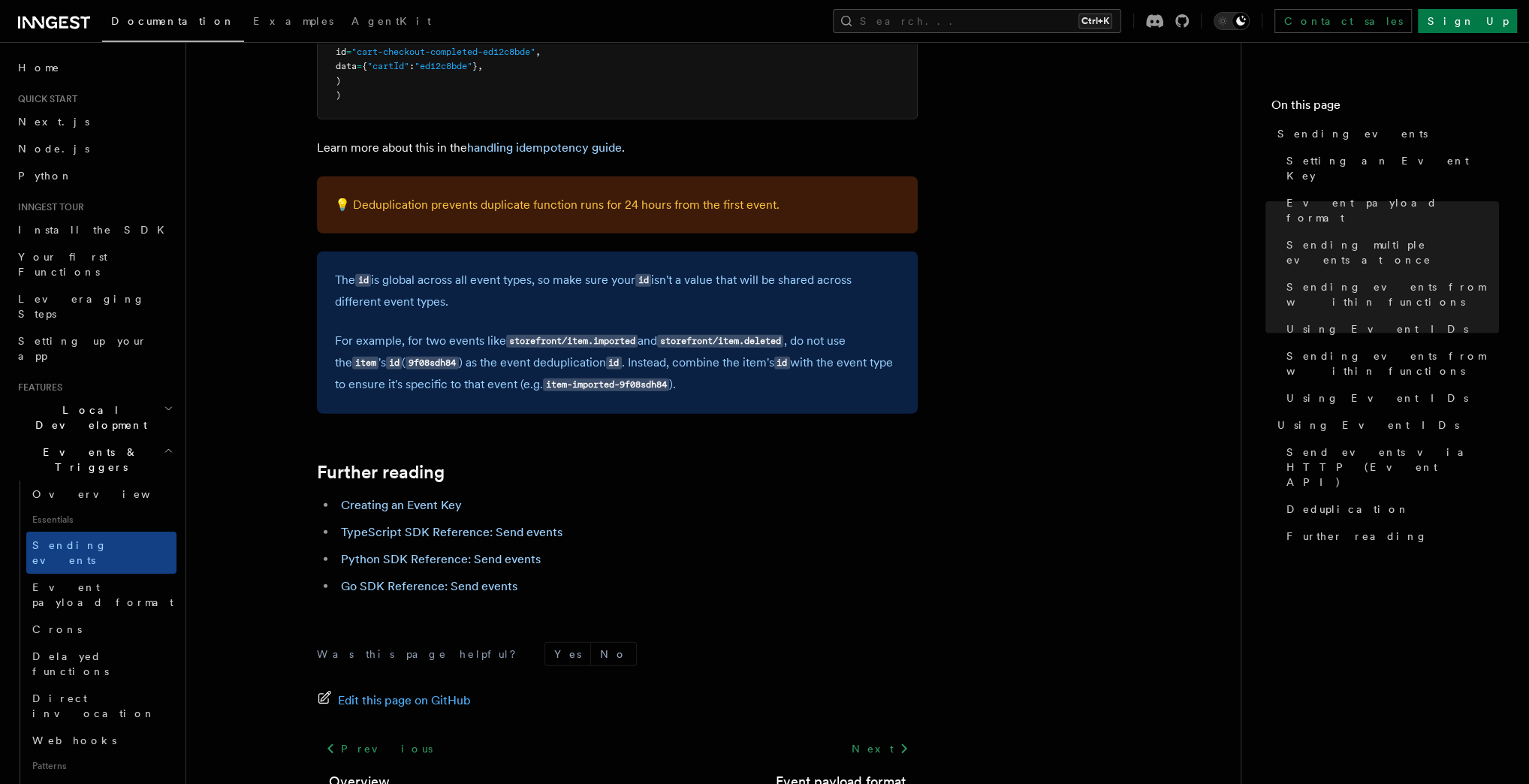
scroll to position [3903, 0]
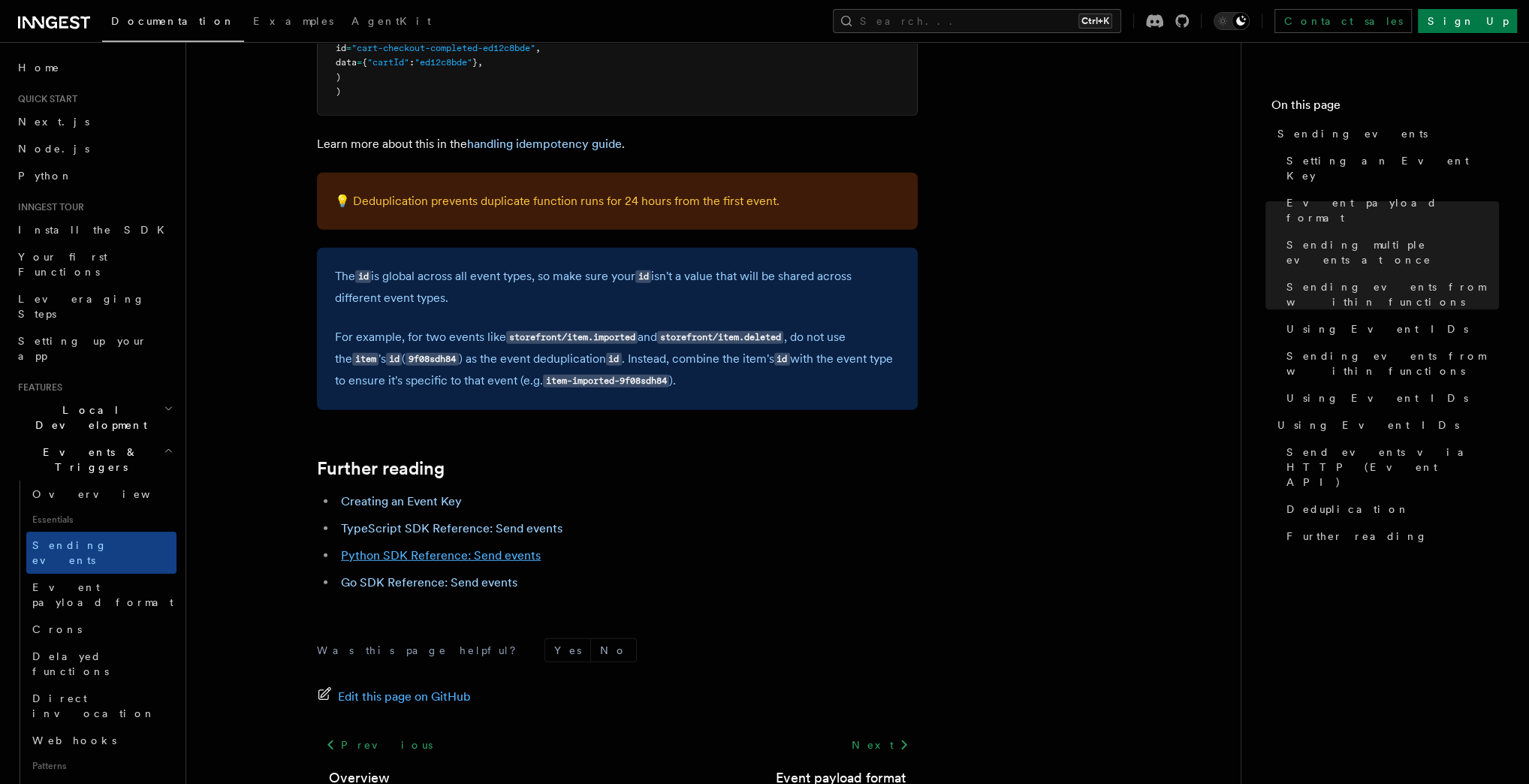
click at [460, 562] on link "Python SDK Reference: Send events" at bounding box center [440, 554] width 200 height 14
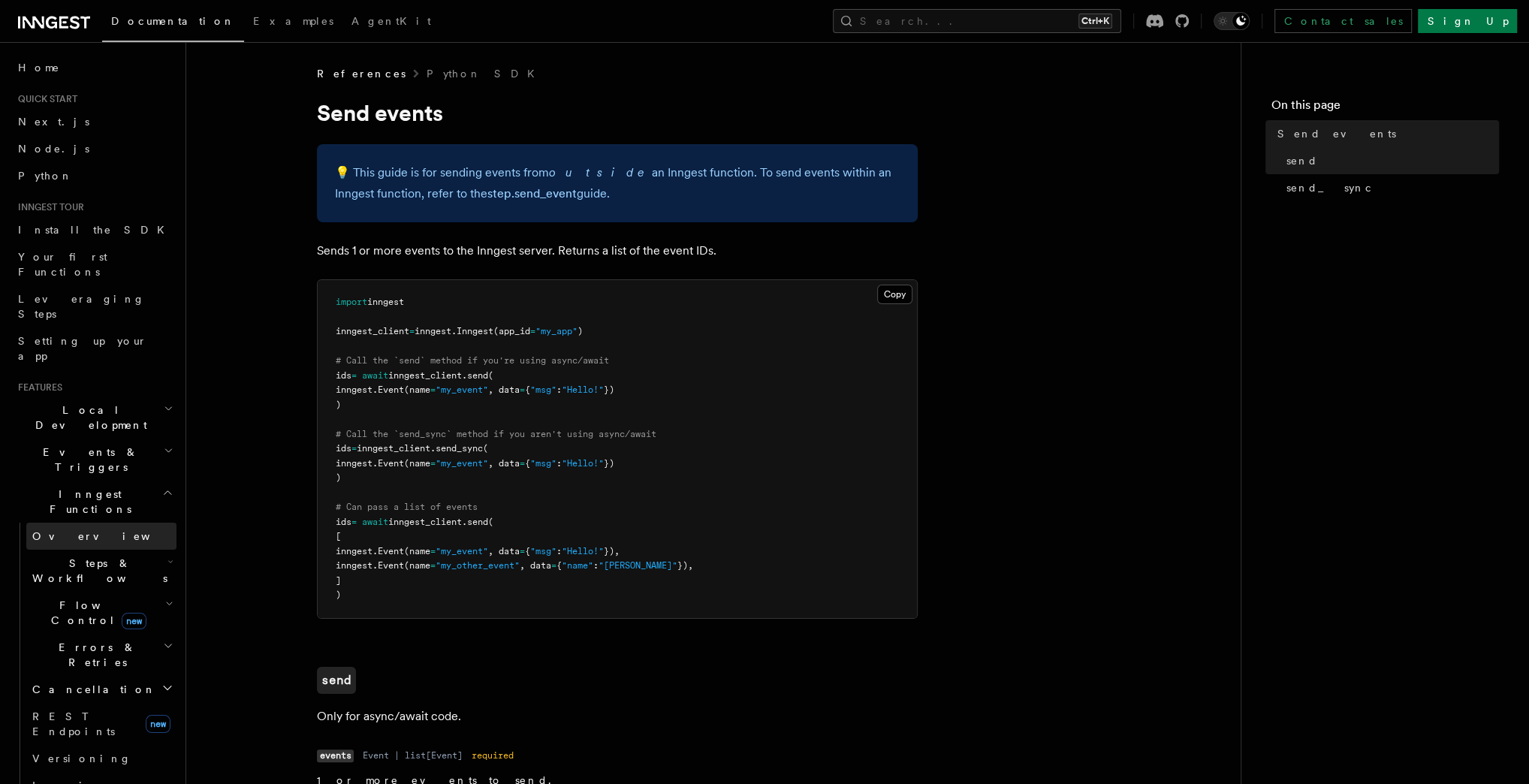
click at [50, 530] on span "Overview" at bounding box center [109, 536] width 155 height 12
